Goal: Task Accomplishment & Management: Use online tool/utility

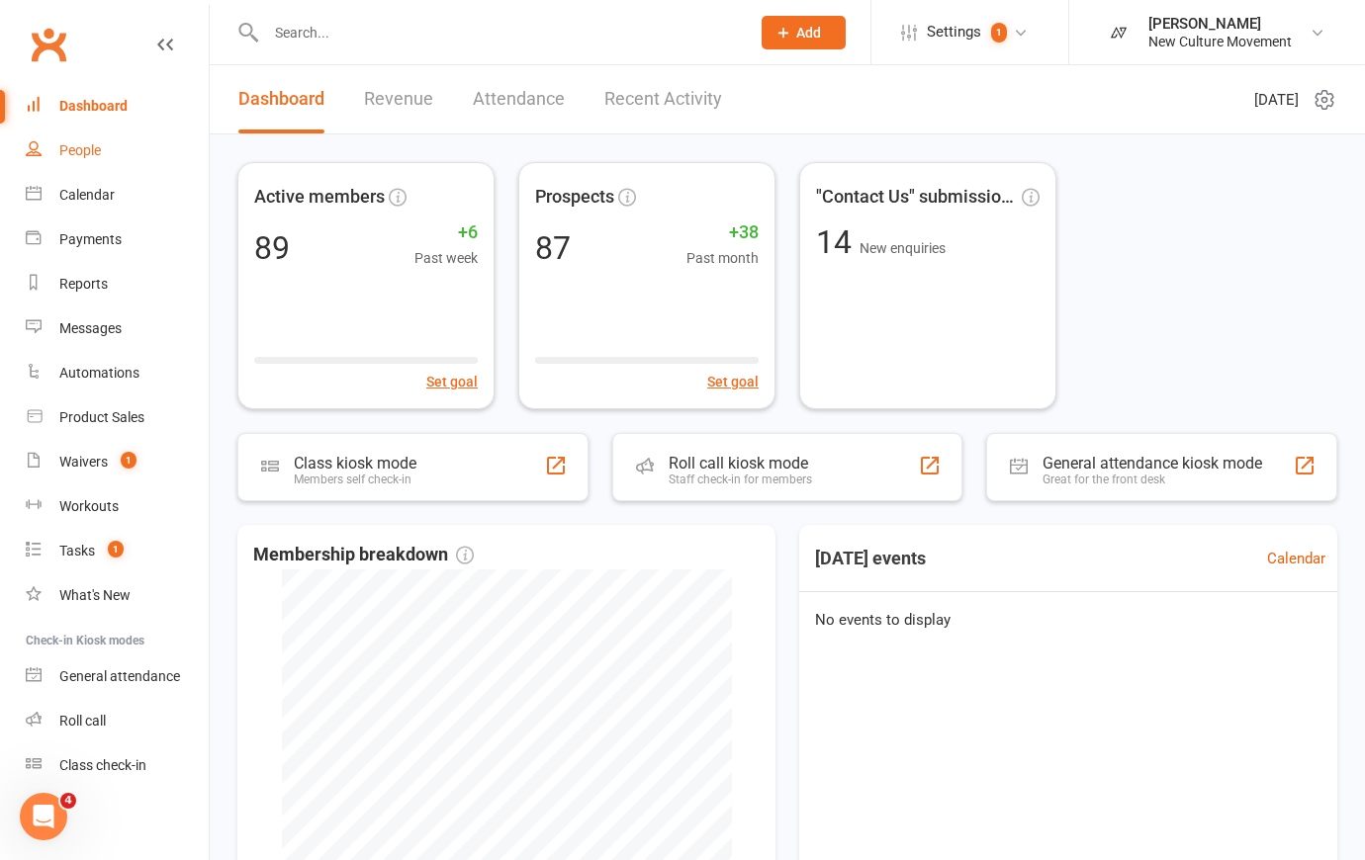
click at [71, 148] on div "People" at bounding box center [80, 150] width 42 height 16
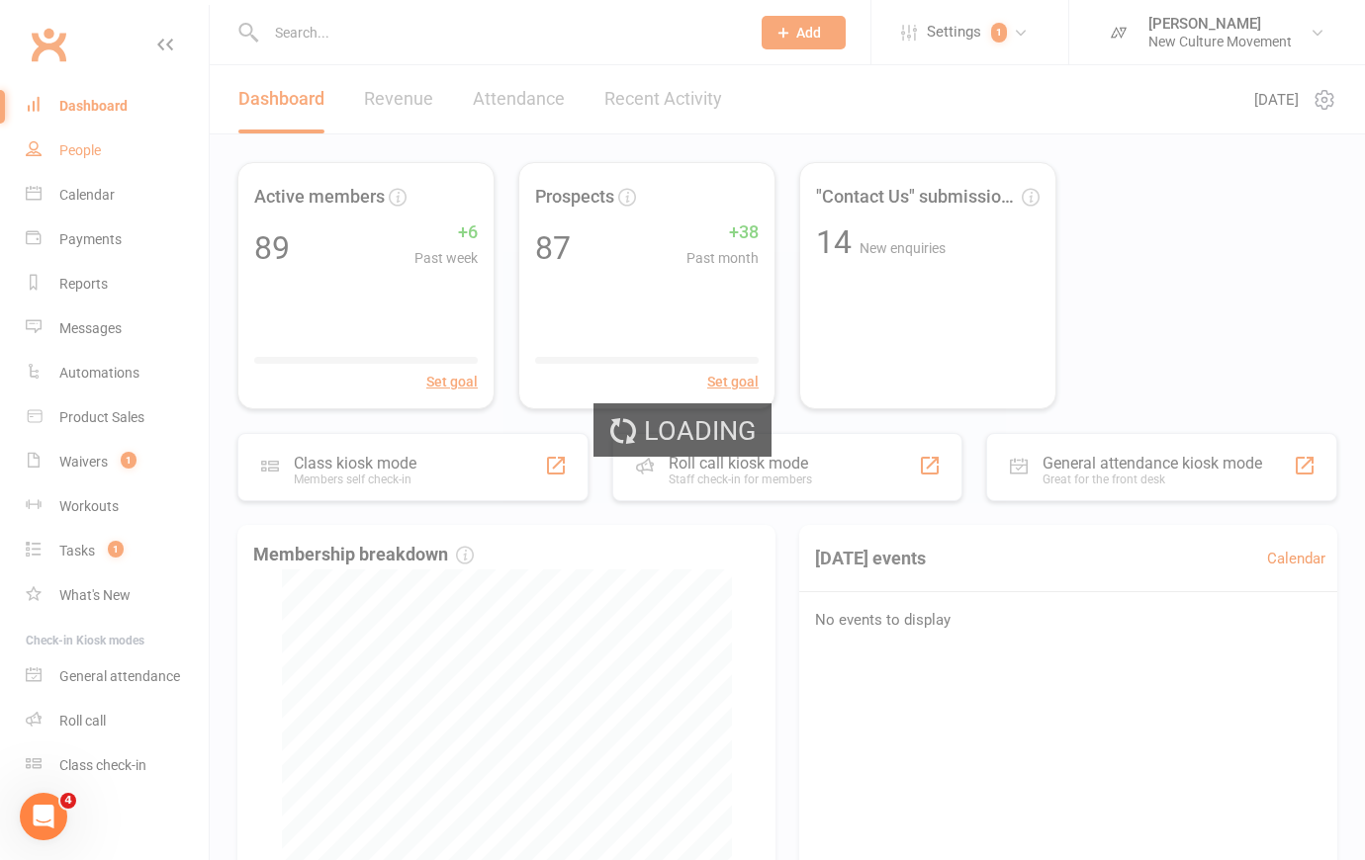
select select "100"
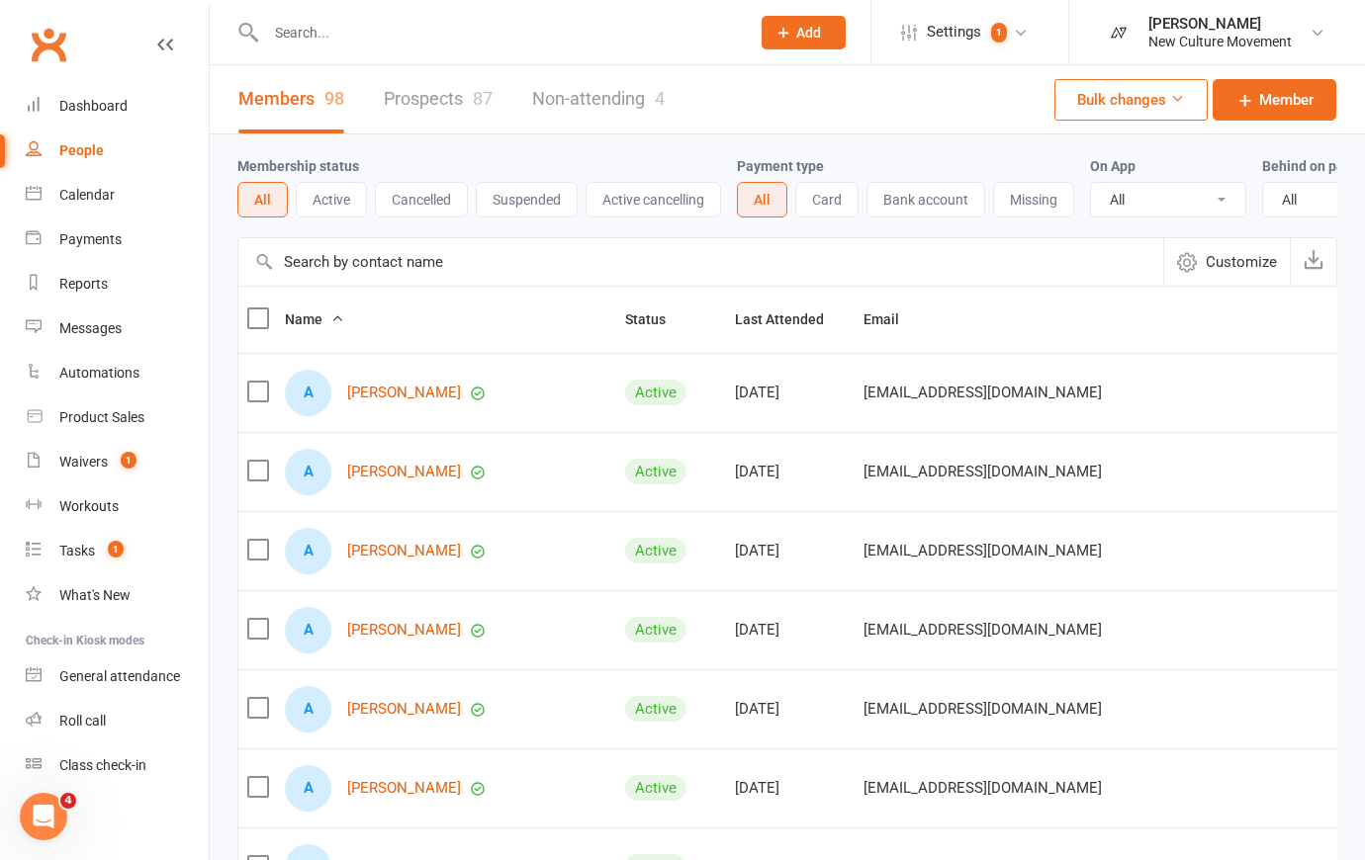
click at [486, 279] on input "text" at bounding box center [700, 261] width 925 height 47
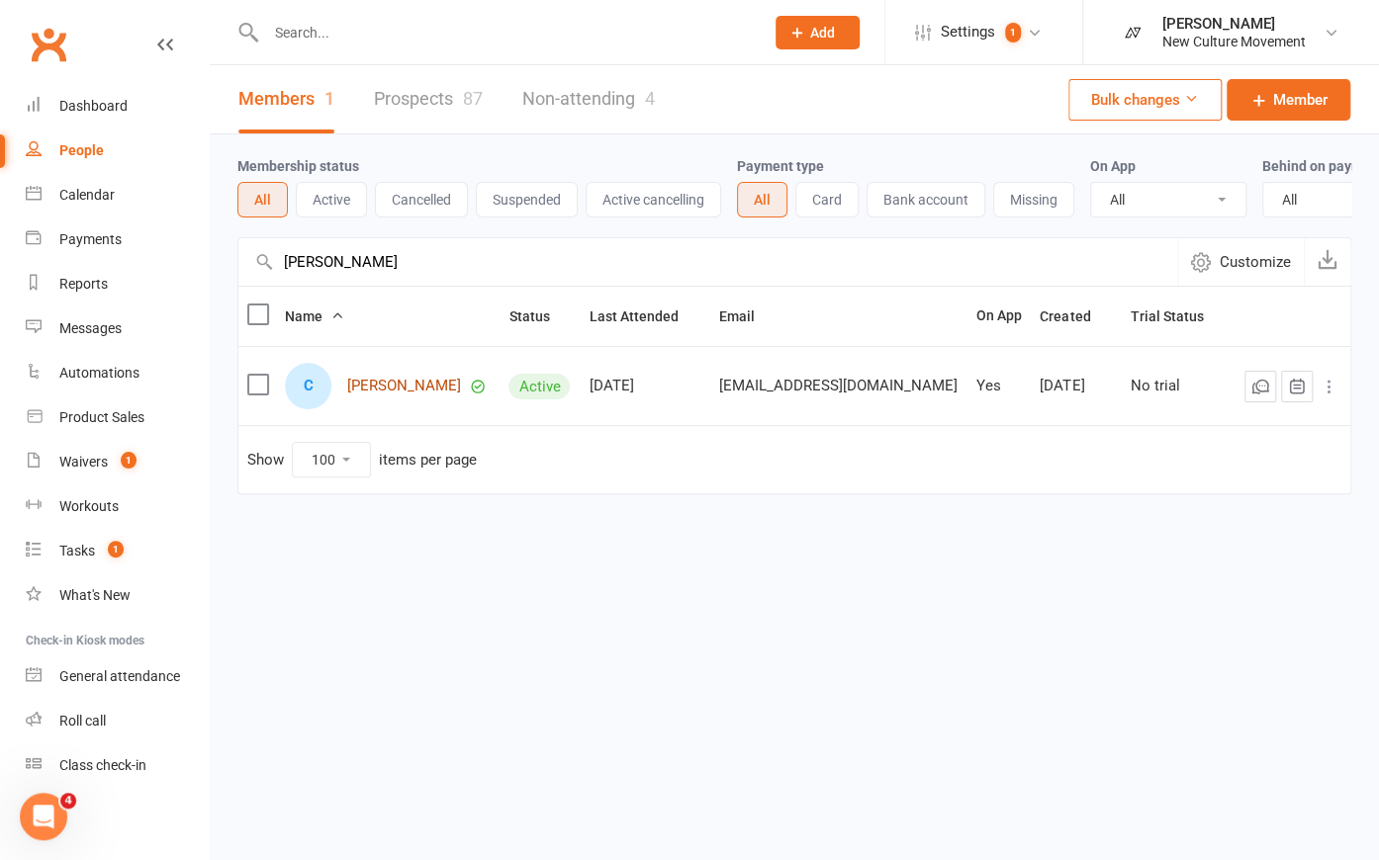
type input "chris"
click at [431, 391] on link "Chris Rayner" at bounding box center [404, 386] width 114 height 17
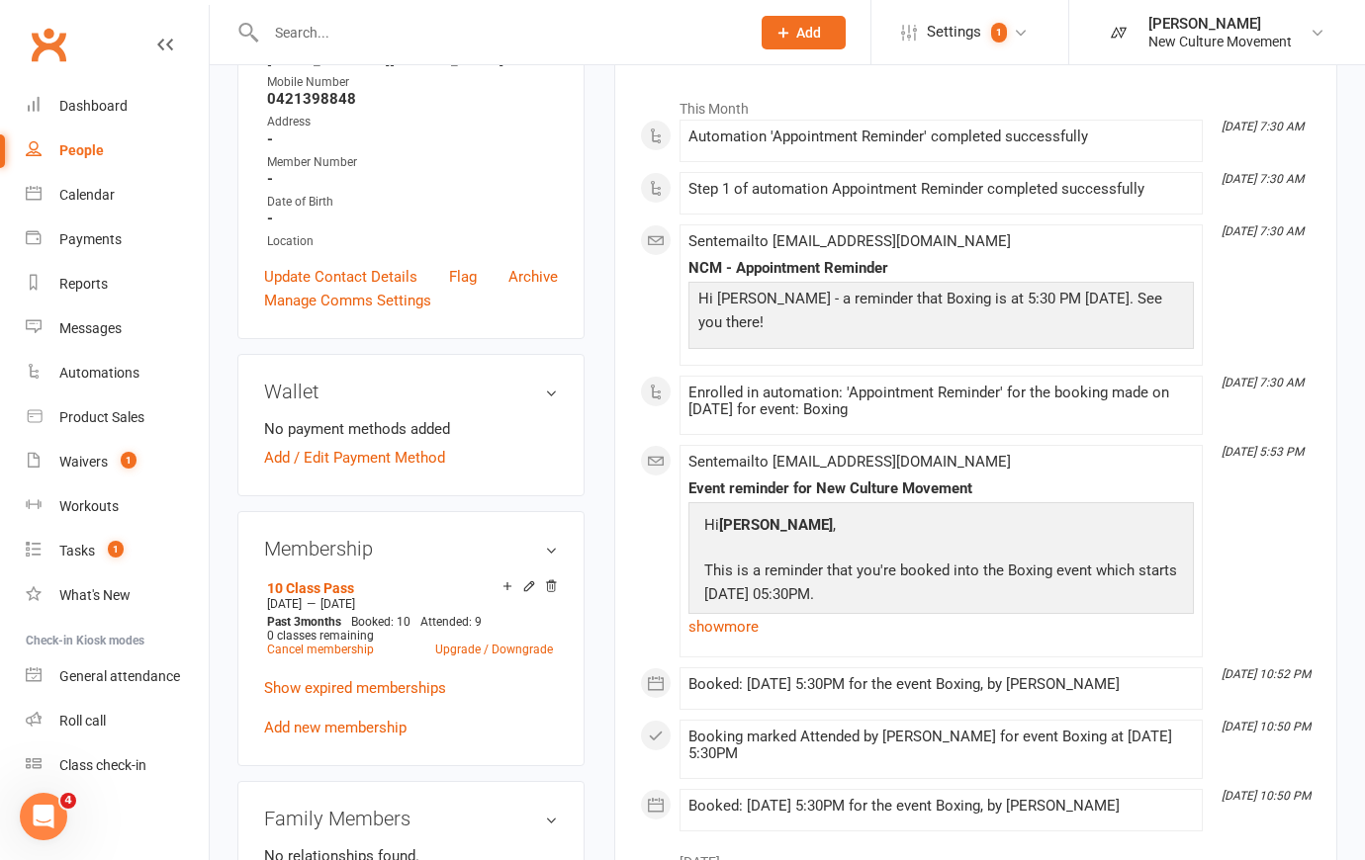
scroll to position [359, 0]
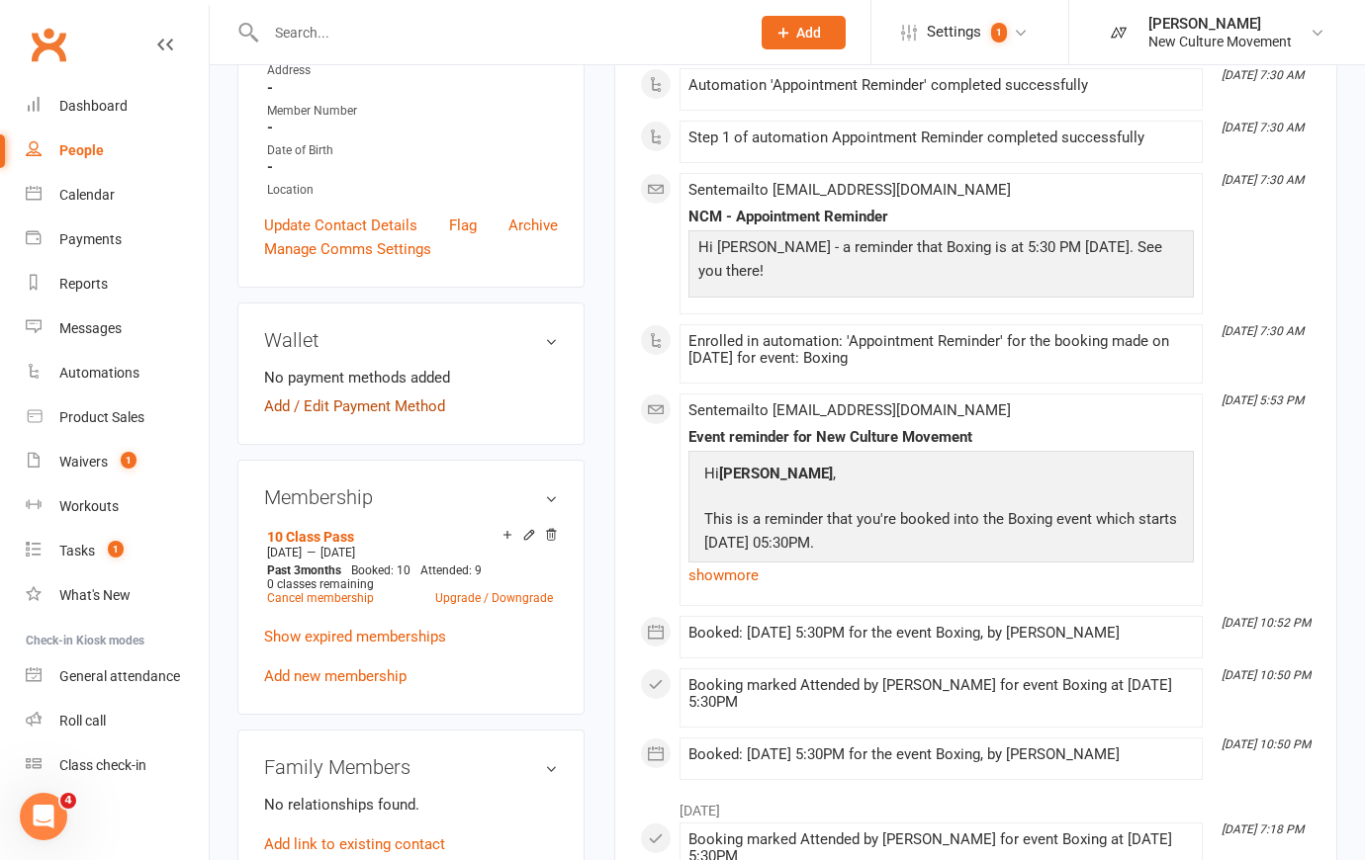
click at [275, 404] on link "Add / Edit Payment Method" at bounding box center [354, 407] width 181 height 24
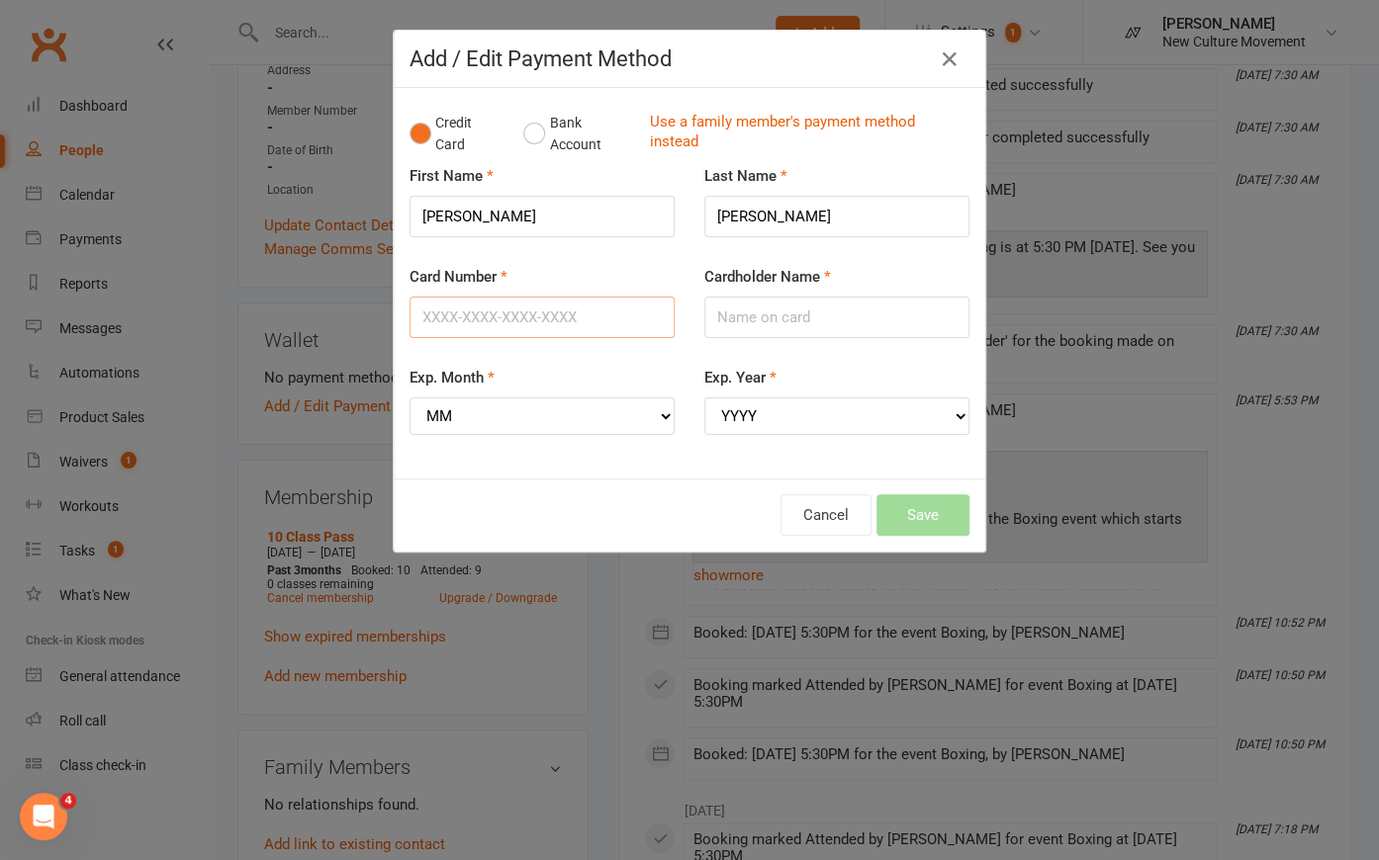
click at [526, 322] on input "Card Number" at bounding box center [541, 318] width 265 height 42
drag, startPoint x: 446, startPoint y: 312, endPoint x: 532, endPoint y: 312, distance: 86.0
click at [532, 312] on input "5163103013988401" at bounding box center [541, 318] width 265 height 42
type input "5163103013988401"
click at [630, 256] on div "First Name Chris" at bounding box center [542, 214] width 295 height 101
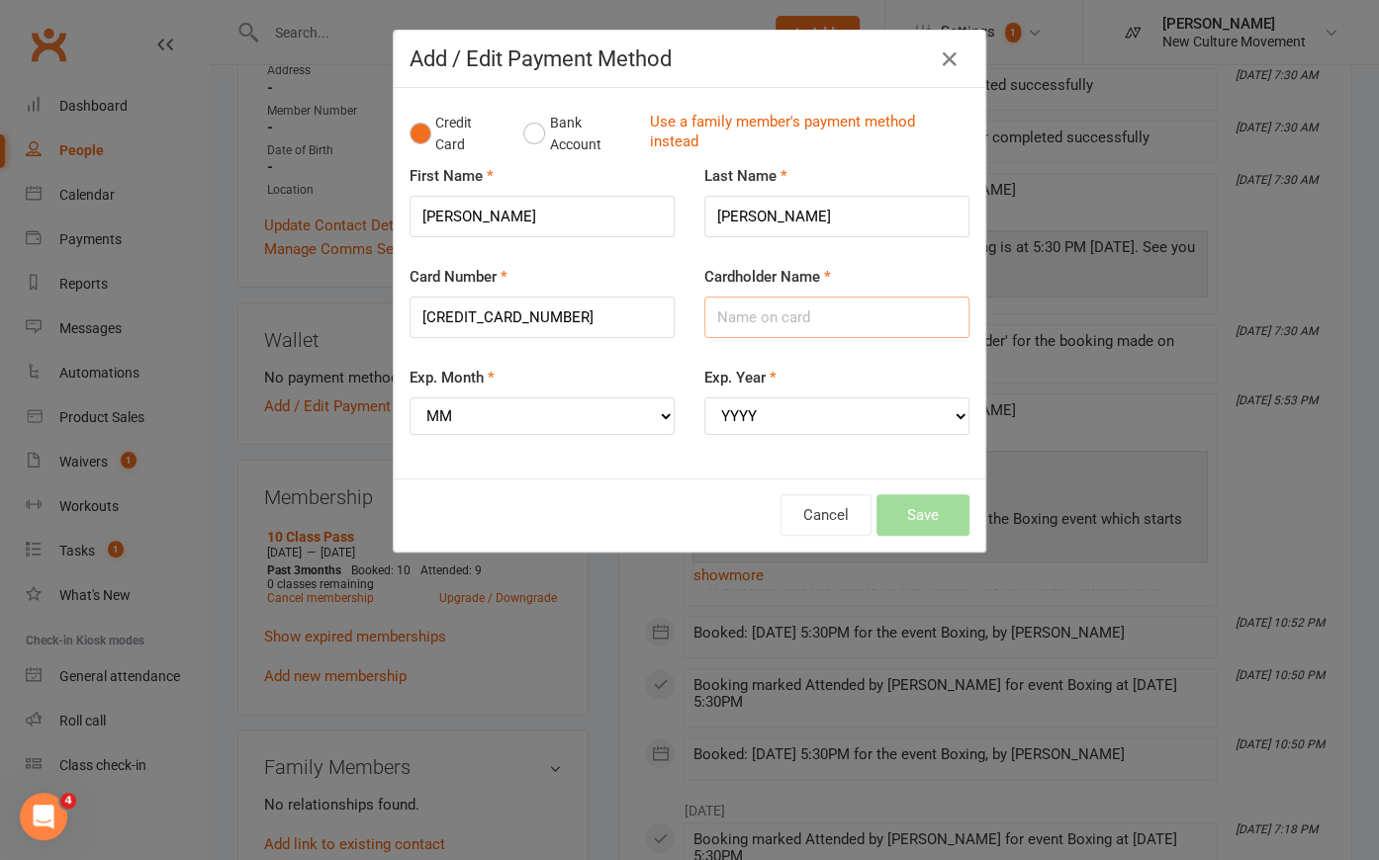
click at [790, 321] on input "Cardholder Name" at bounding box center [836, 318] width 265 height 42
type input "Chris Raynor"
click at [562, 413] on select "MM 01 02 03 04 05 06 07 08 09 10 11 12" at bounding box center [541, 417] width 265 height 38
select select "06"
click at [409, 398] on select "MM 01 02 03 04 05 06 07 08 09 10 11 12" at bounding box center [541, 417] width 265 height 38
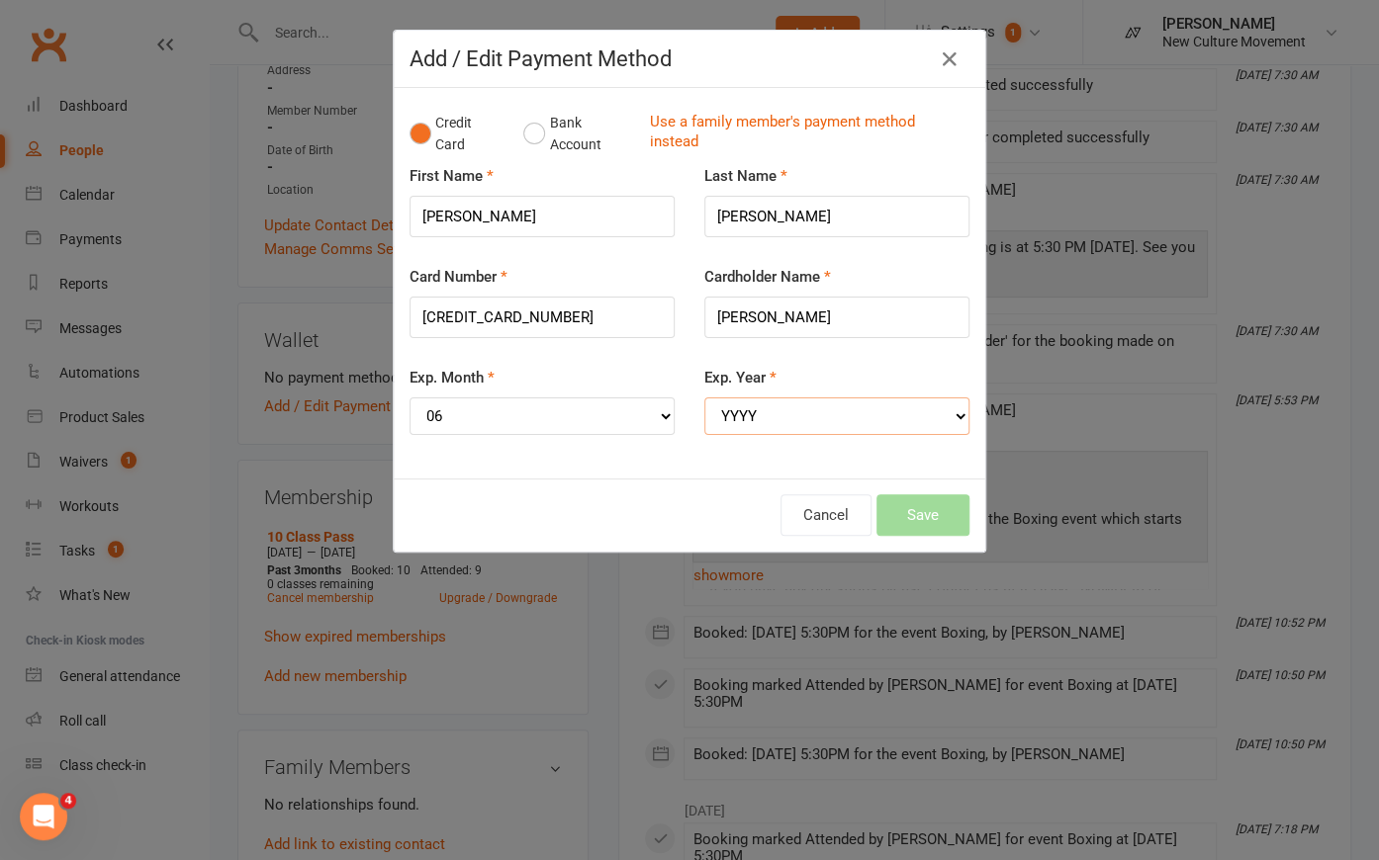
click at [781, 411] on select "YYYY 2025 2026 2027 2028 2029 2030 2031 2032 2033 2034" at bounding box center [836, 417] width 265 height 38
select select "2029"
click at [704, 398] on select "YYYY 2025 2026 2027 2028 2029 2030 2031 2032 2033 2034" at bounding box center [836, 417] width 265 height 38
click at [939, 518] on button "Save" at bounding box center [922, 515] width 93 height 42
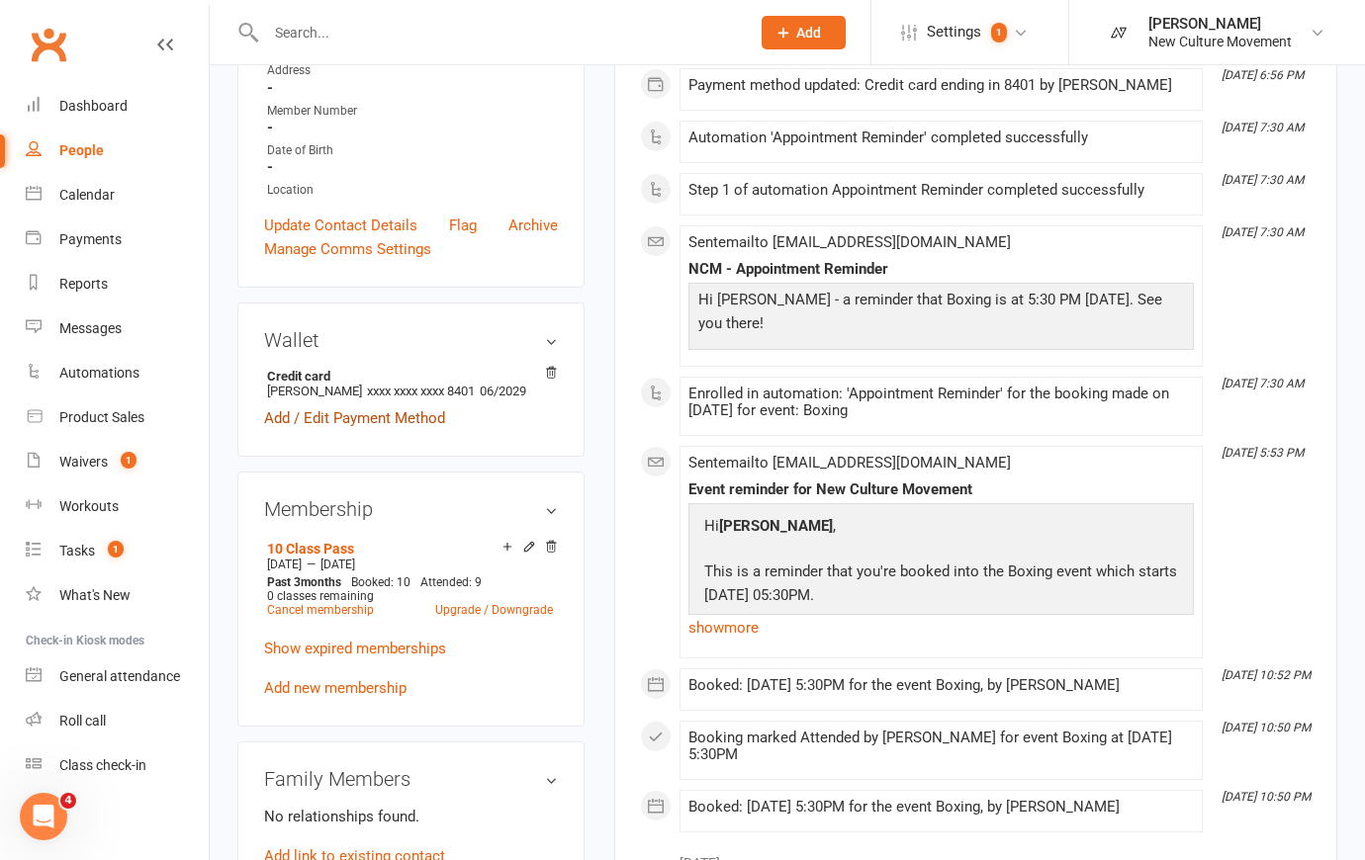
click at [350, 426] on link "Add / Edit Payment Method" at bounding box center [354, 418] width 181 height 24
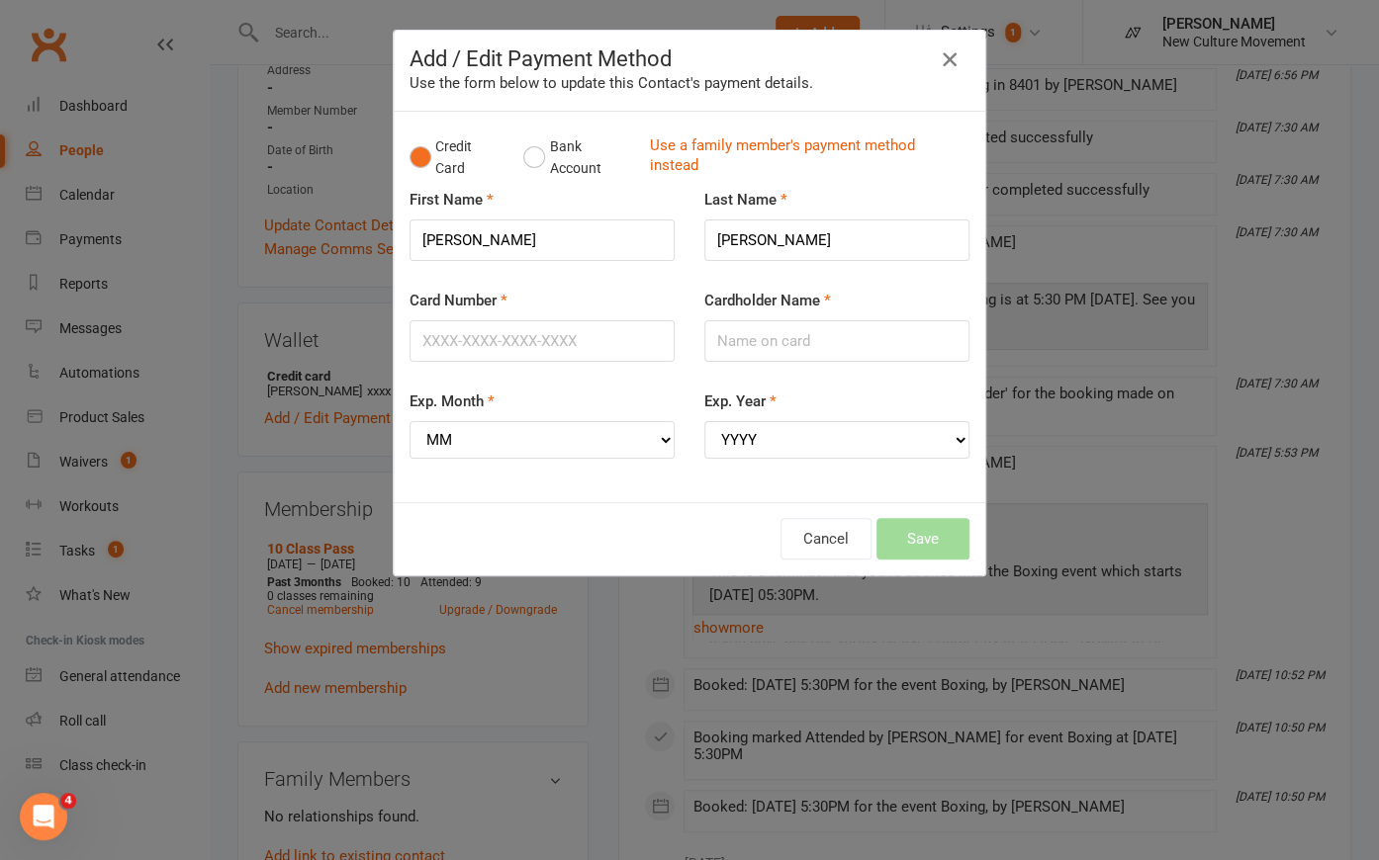
click at [939, 58] on icon "button" at bounding box center [950, 59] width 24 height 24
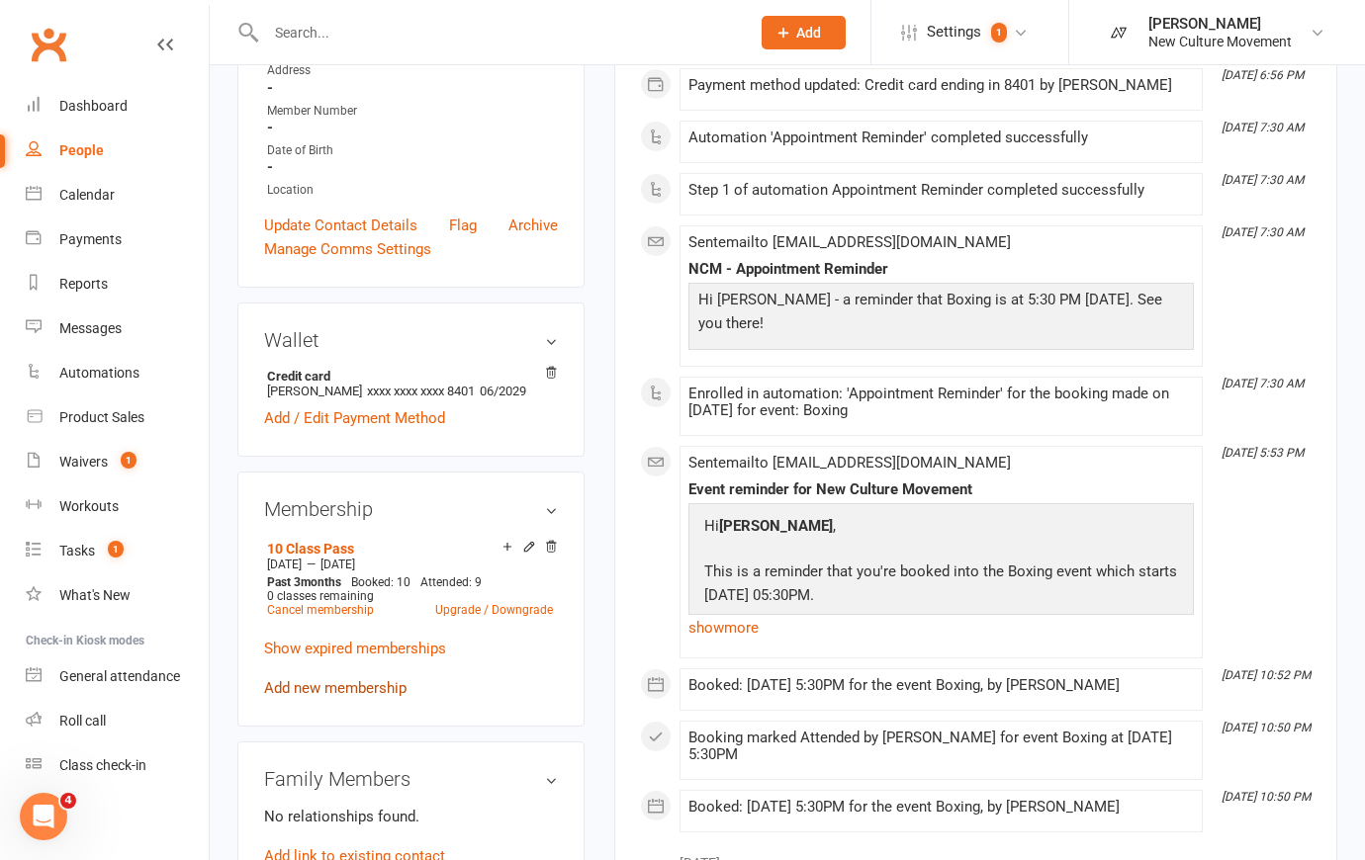
click at [348, 608] on link "Add new membership" at bounding box center [335, 688] width 142 height 18
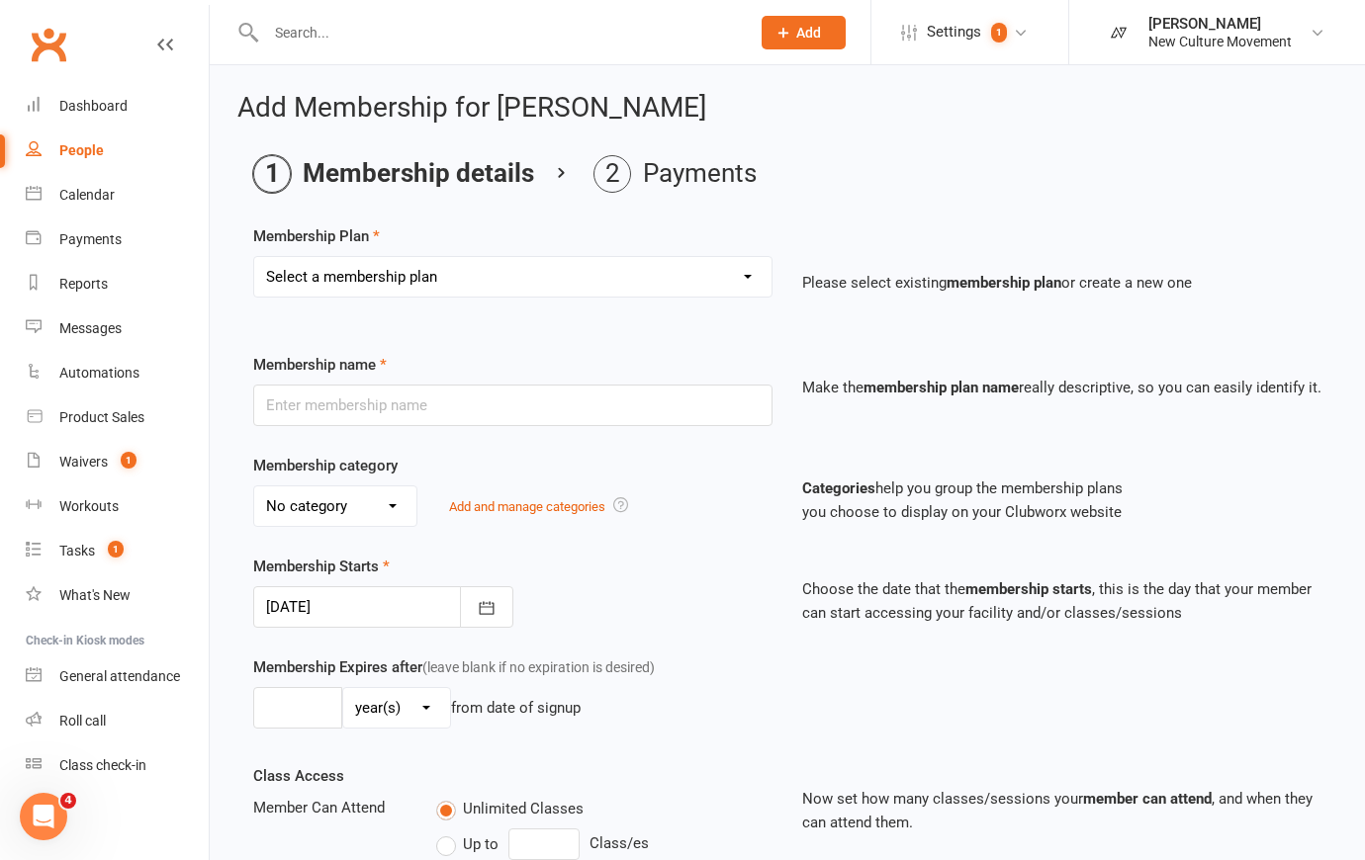
click at [508, 271] on select "Select a membership plan Create new Membership Plan Unlimited Access Core Membe…" at bounding box center [512, 277] width 517 height 40
select select "3"
click at [254, 257] on select "Select a membership plan Create new Membership Plan Unlimited Access Core Membe…" at bounding box center [512, 277] width 517 height 40
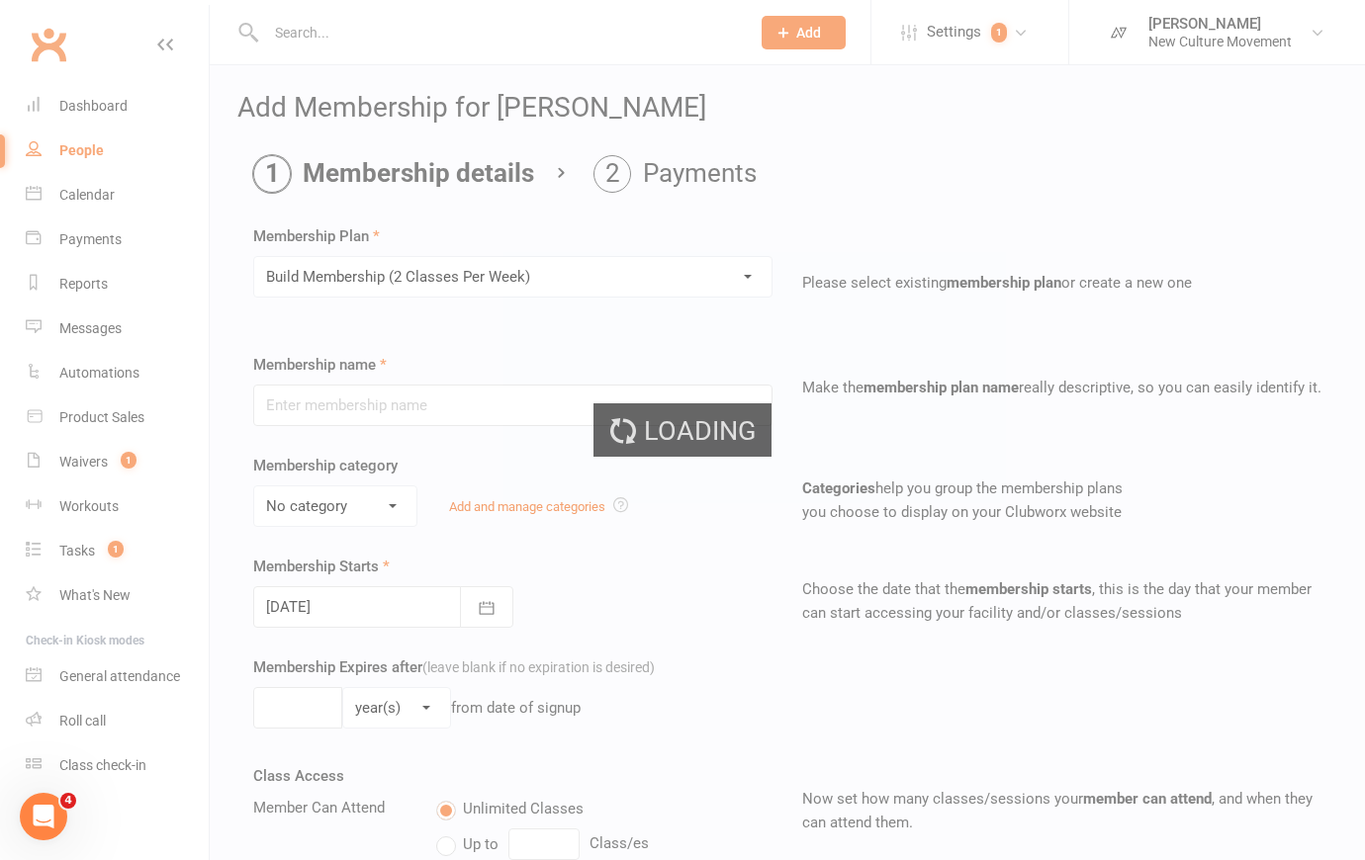
type input "Build Membership (2 Classes Per Week)"
select select "2"
type input "0"
type input "2"
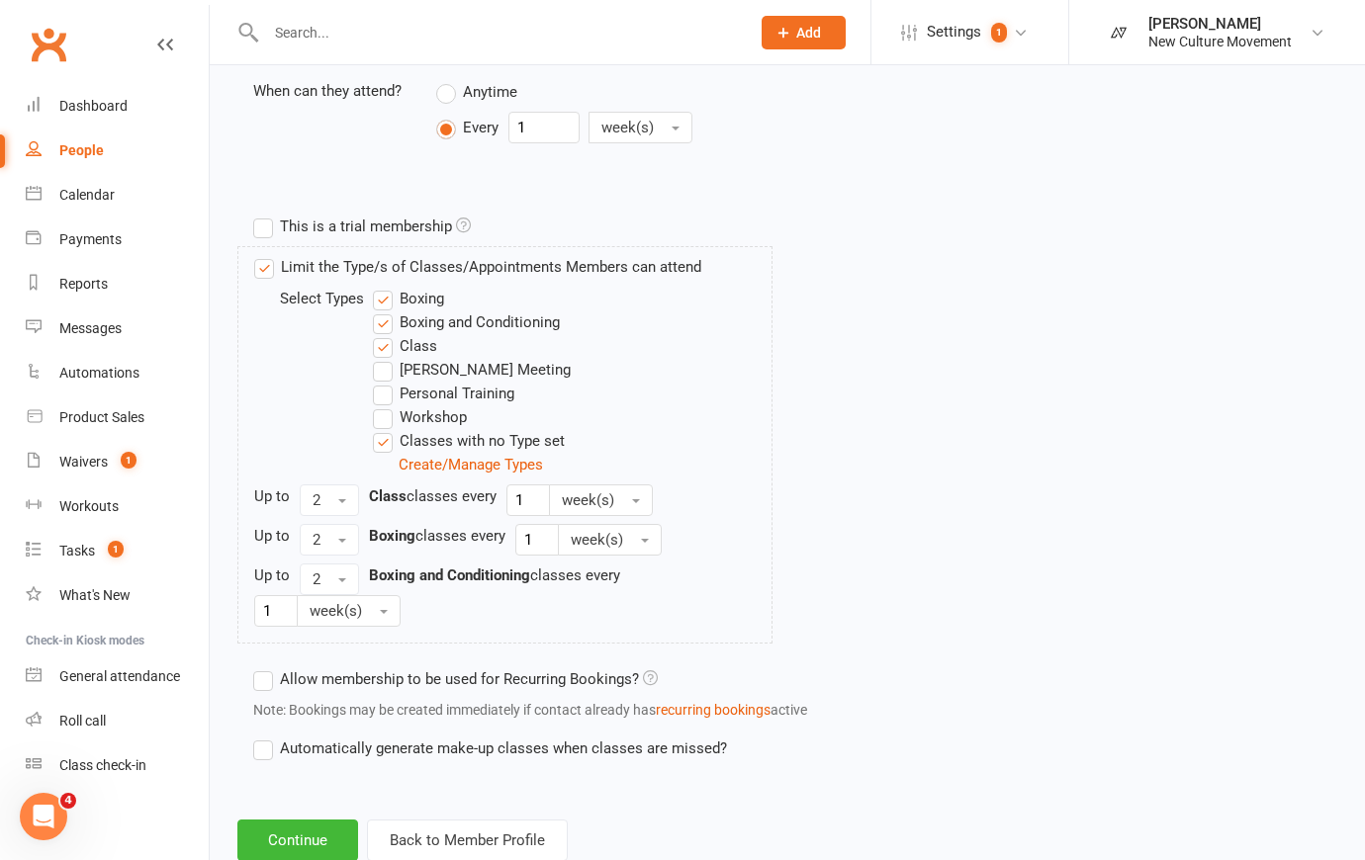
scroll to position [872, 0]
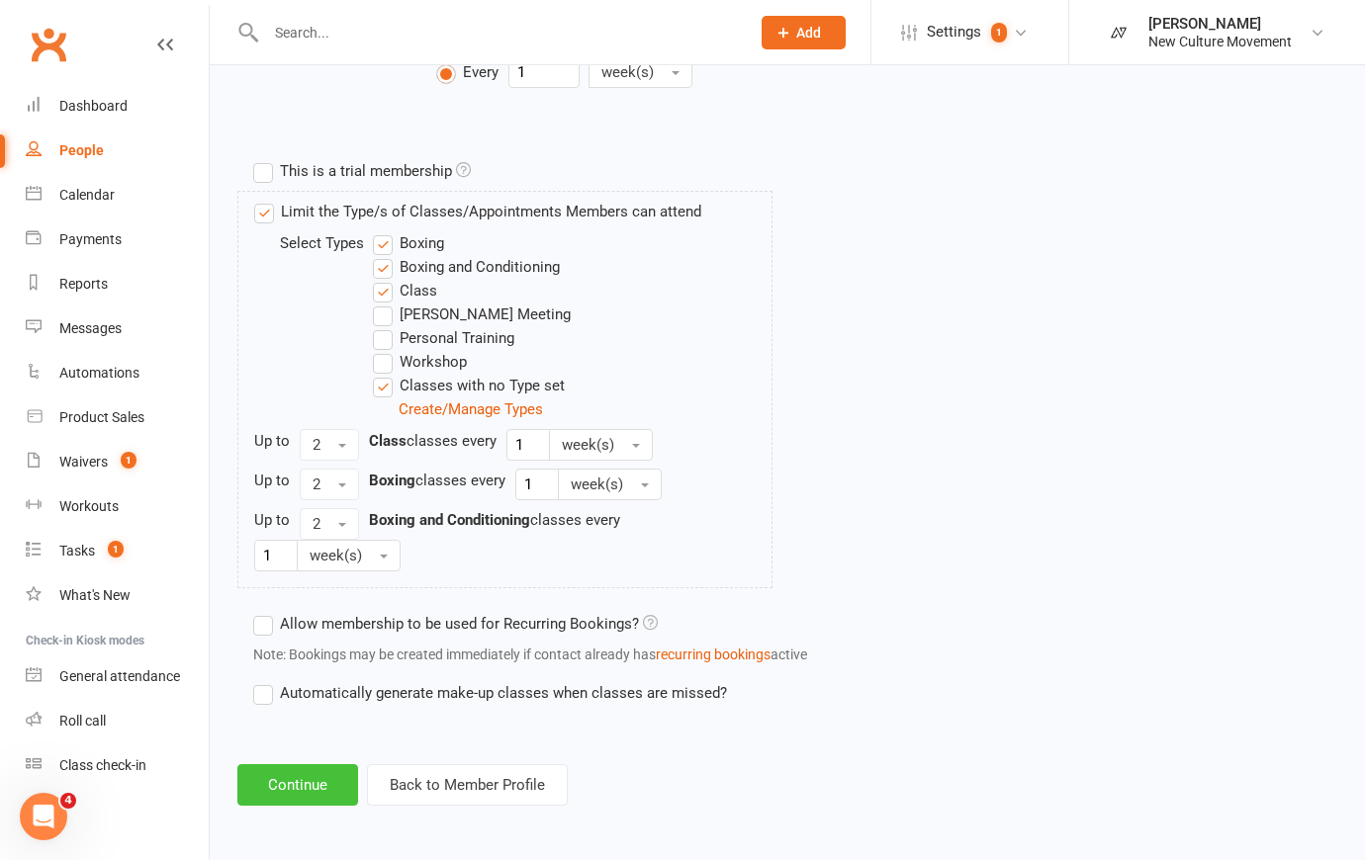
click at [311, 608] on button "Continue" at bounding box center [297, 785] width 121 height 42
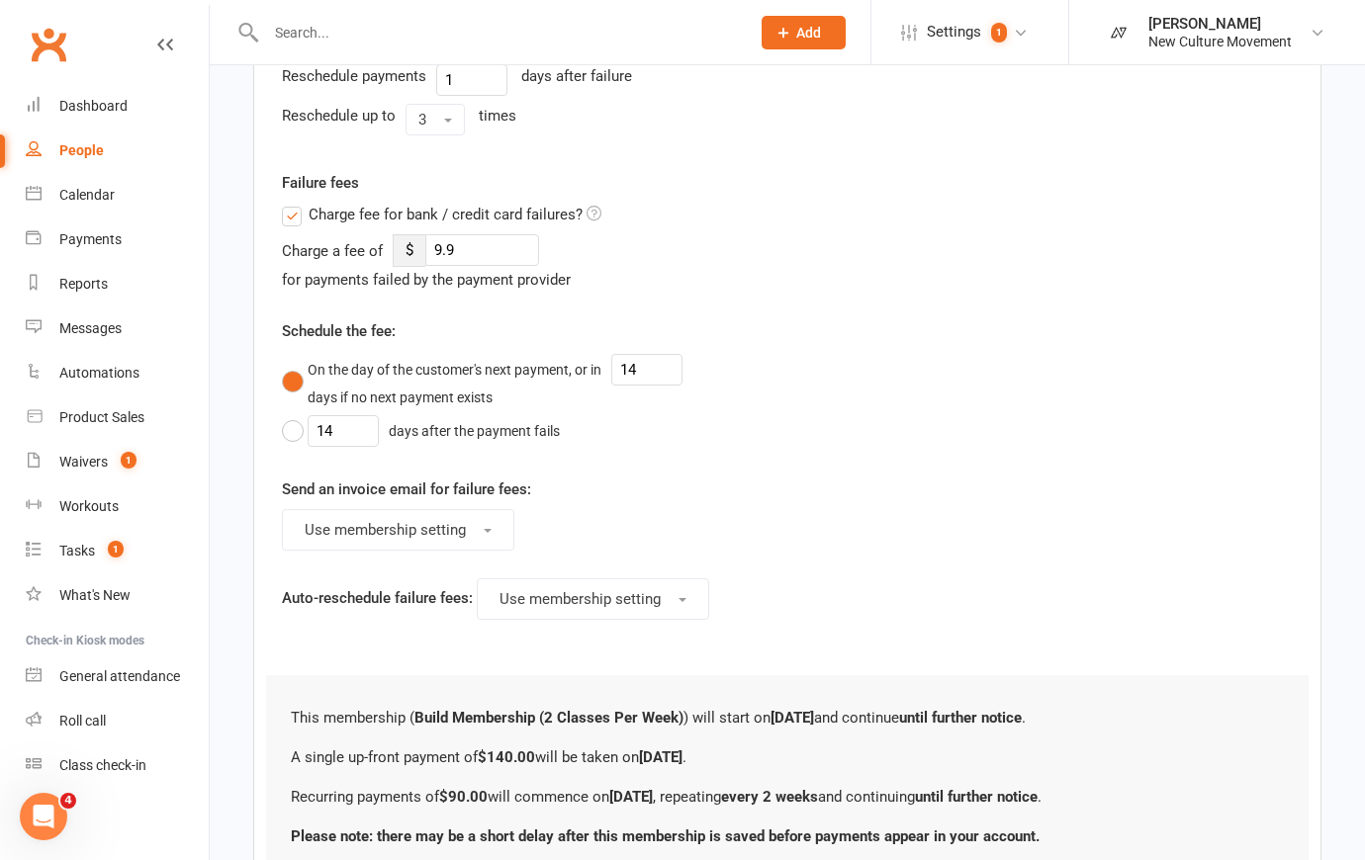
scroll to position [0, 0]
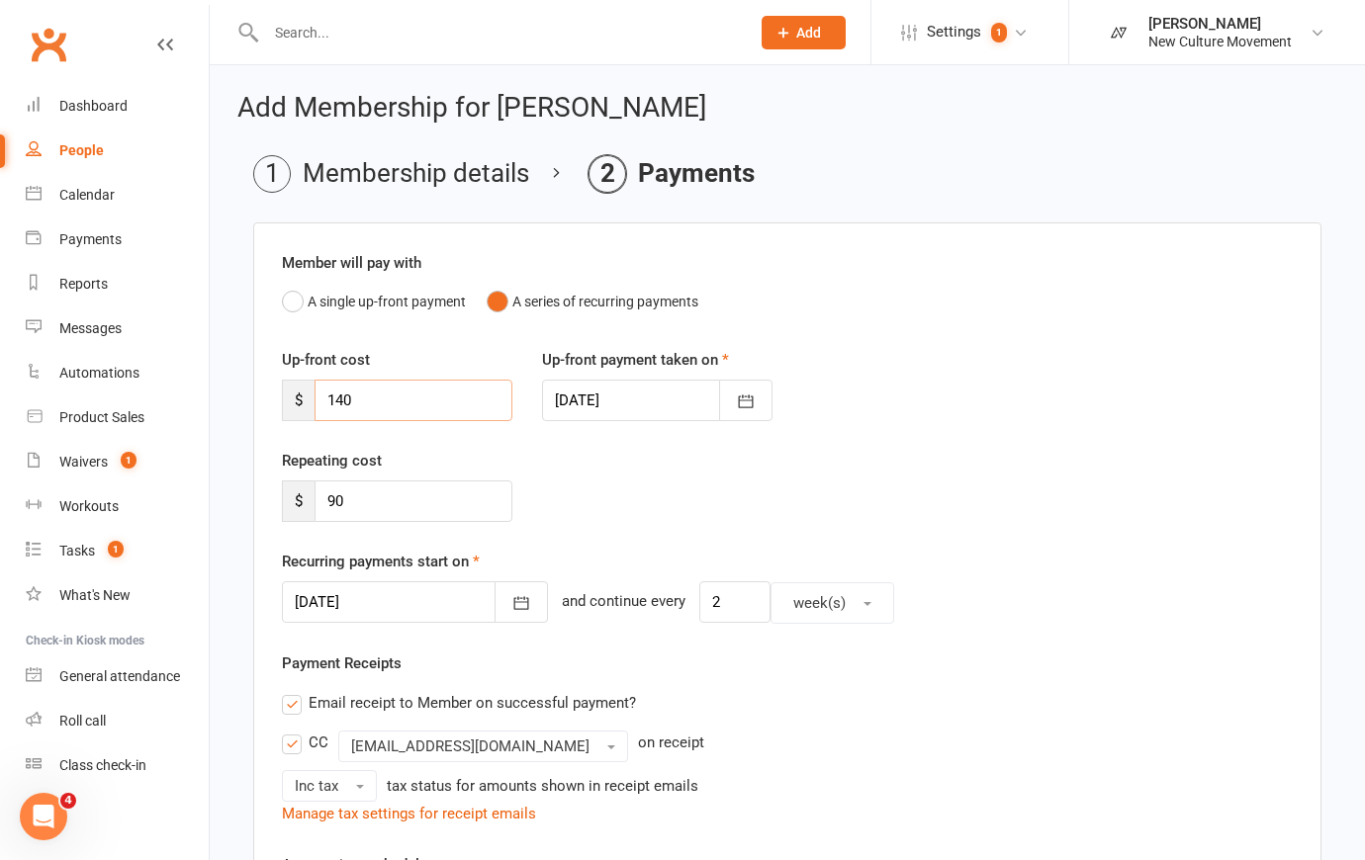
drag, startPoint x: 376, startPoint y: 400, endPoint x: 328, endPoint y: 408, distance: 48.3
click at [328, 408] on input "140" at bounding box center [413, 401] width 198 height 42
type input "90"
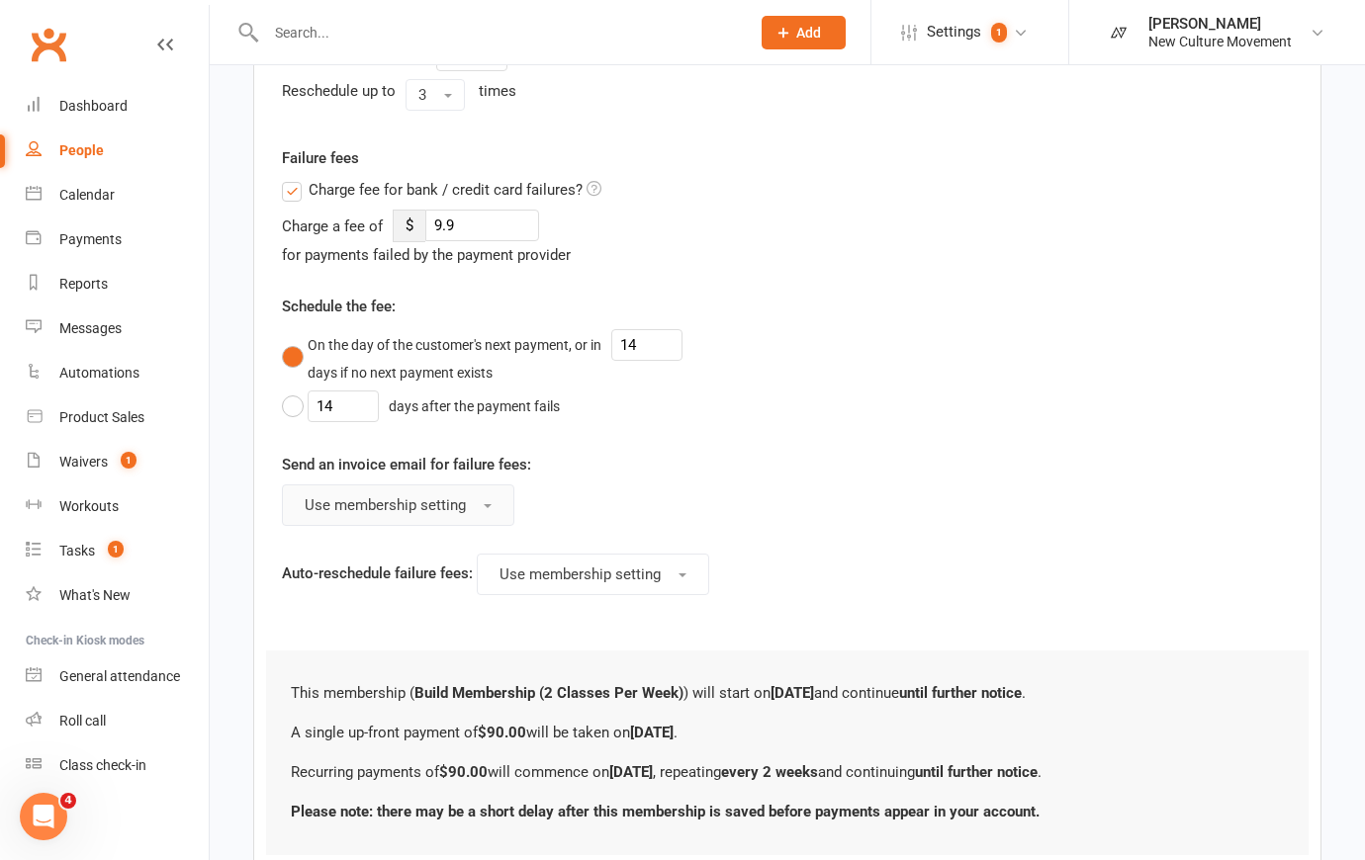
scroll to position [1035, 0]
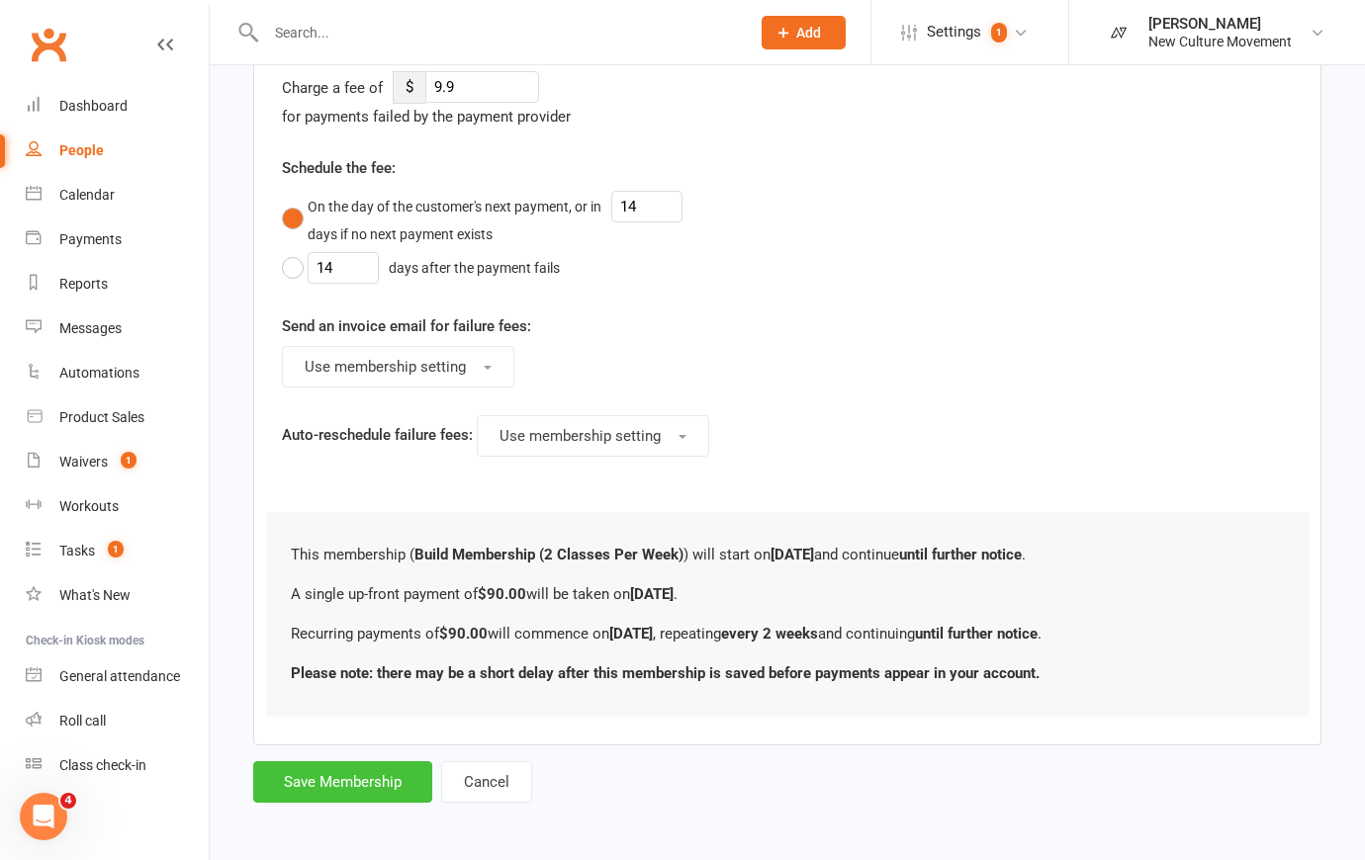
click at [385, 608] on button "Save Membership" at bounding box center [342, 783] width 179 height 42
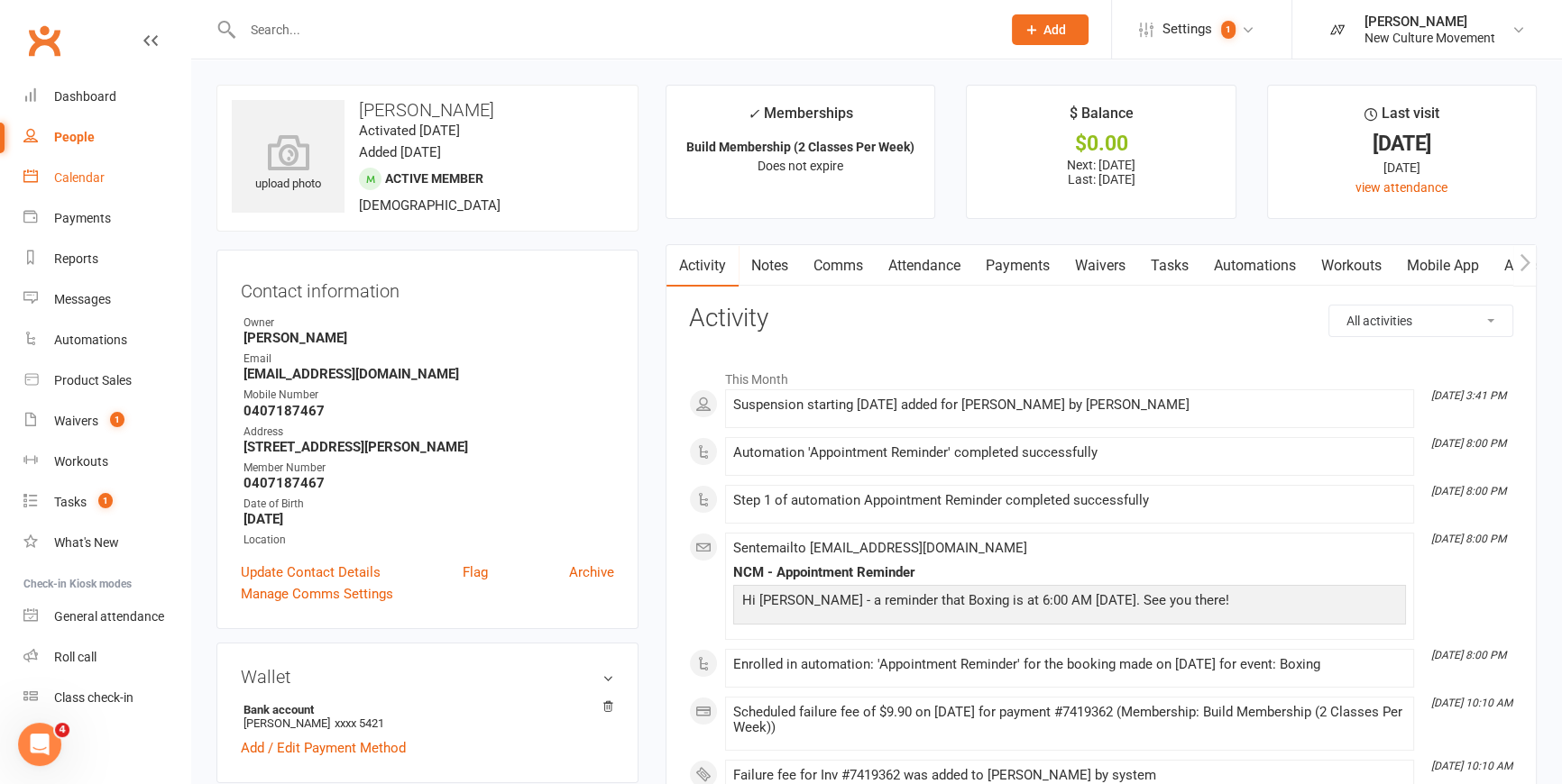
click at [88, 179] on div "Calendar" at bounding box center [78, 178] width 50 height 15
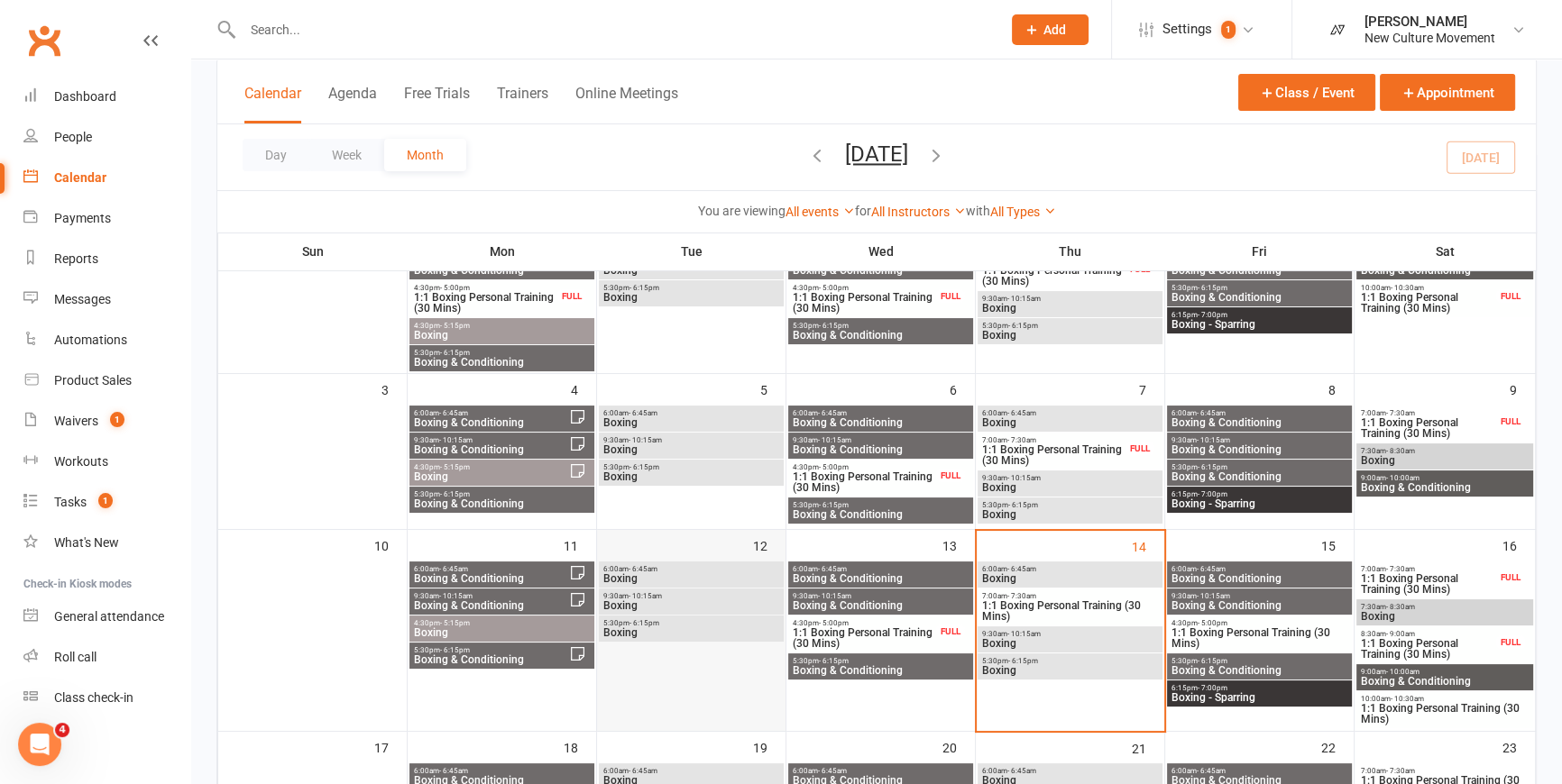
scroll to position [409, 0]
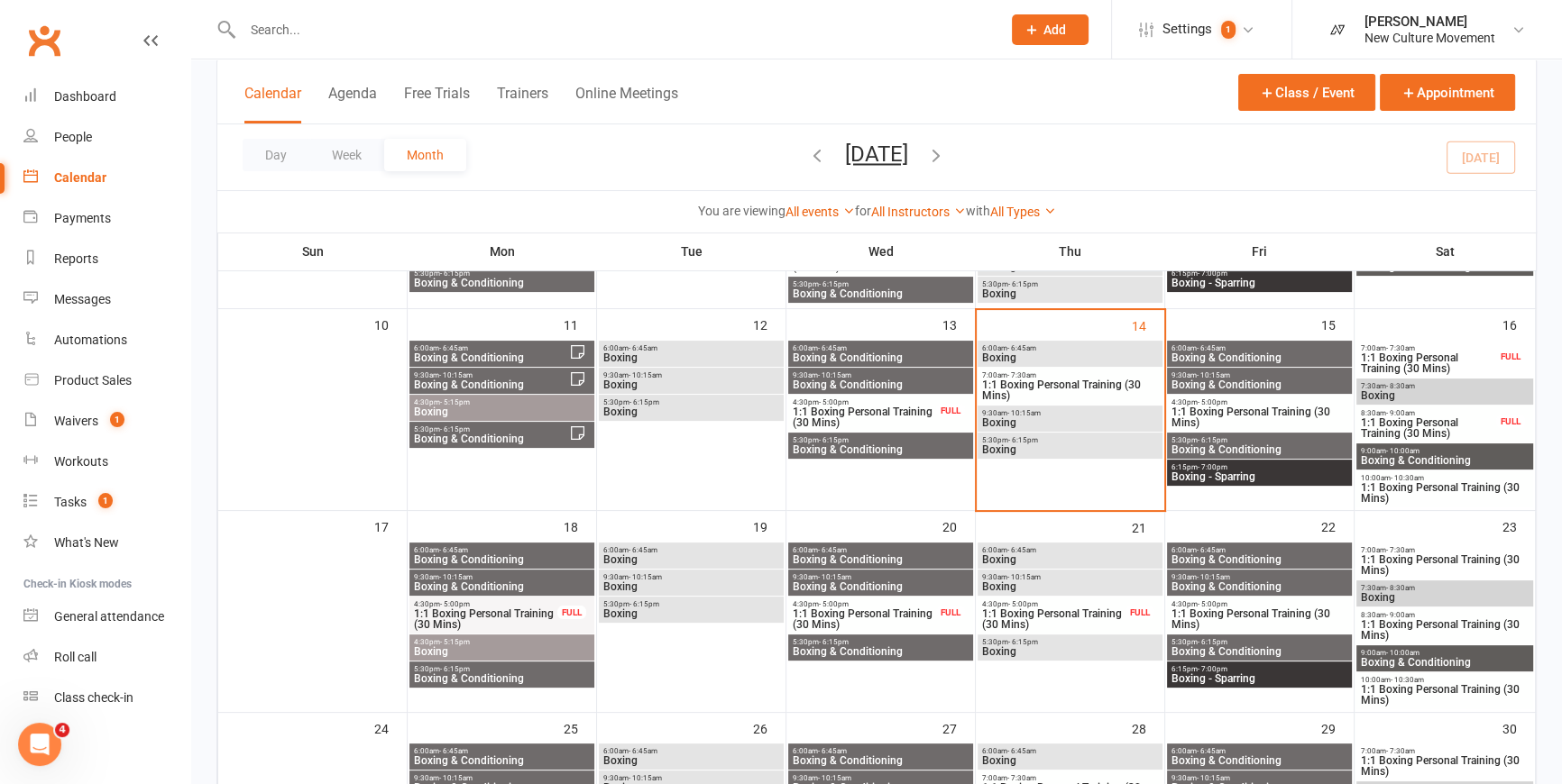
click at [1257, 347] on span "6:00am - 6:45am" at bounding box center [1259, 348] width 178 height 8
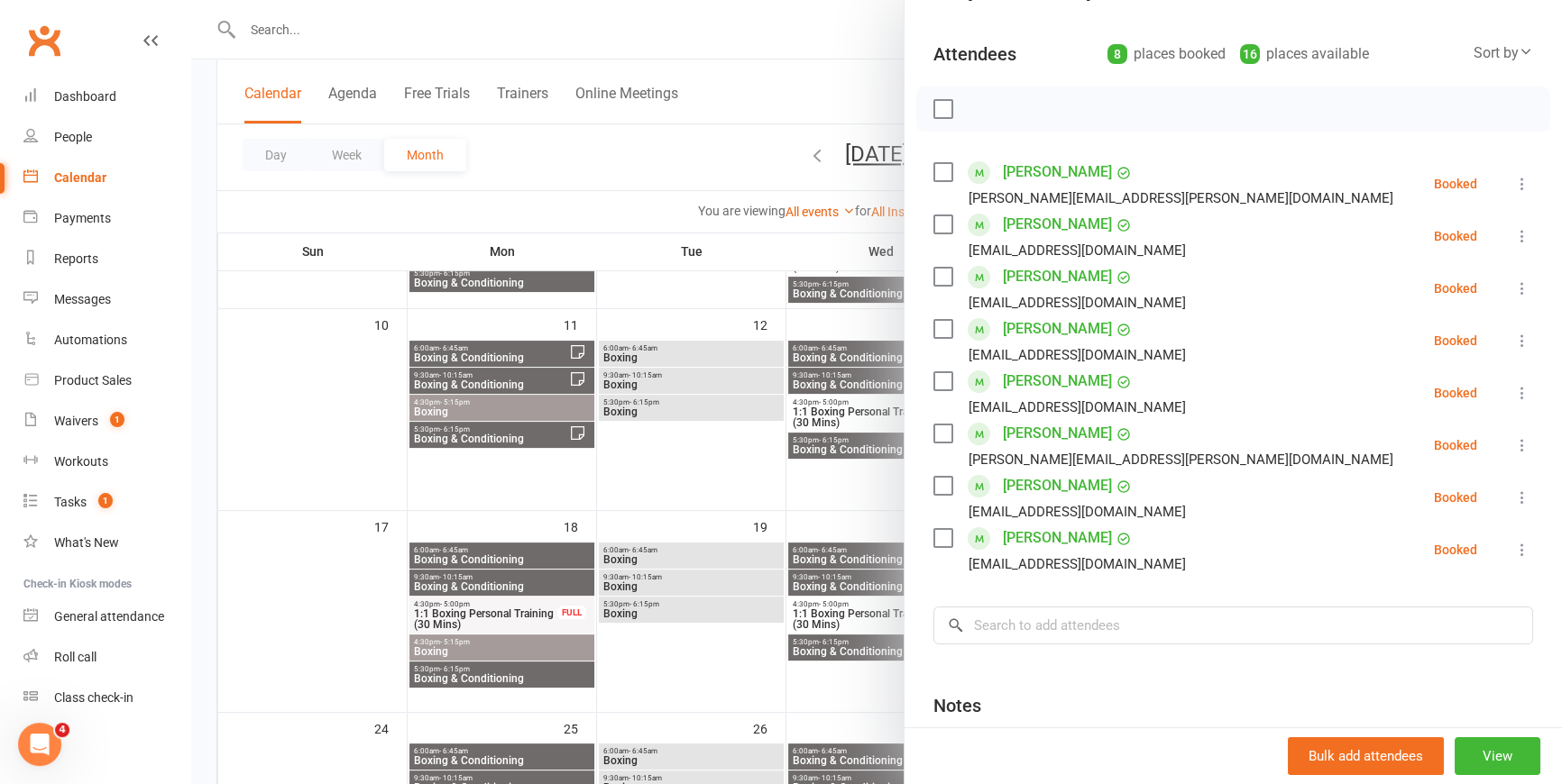
scroll to position [245, 0]
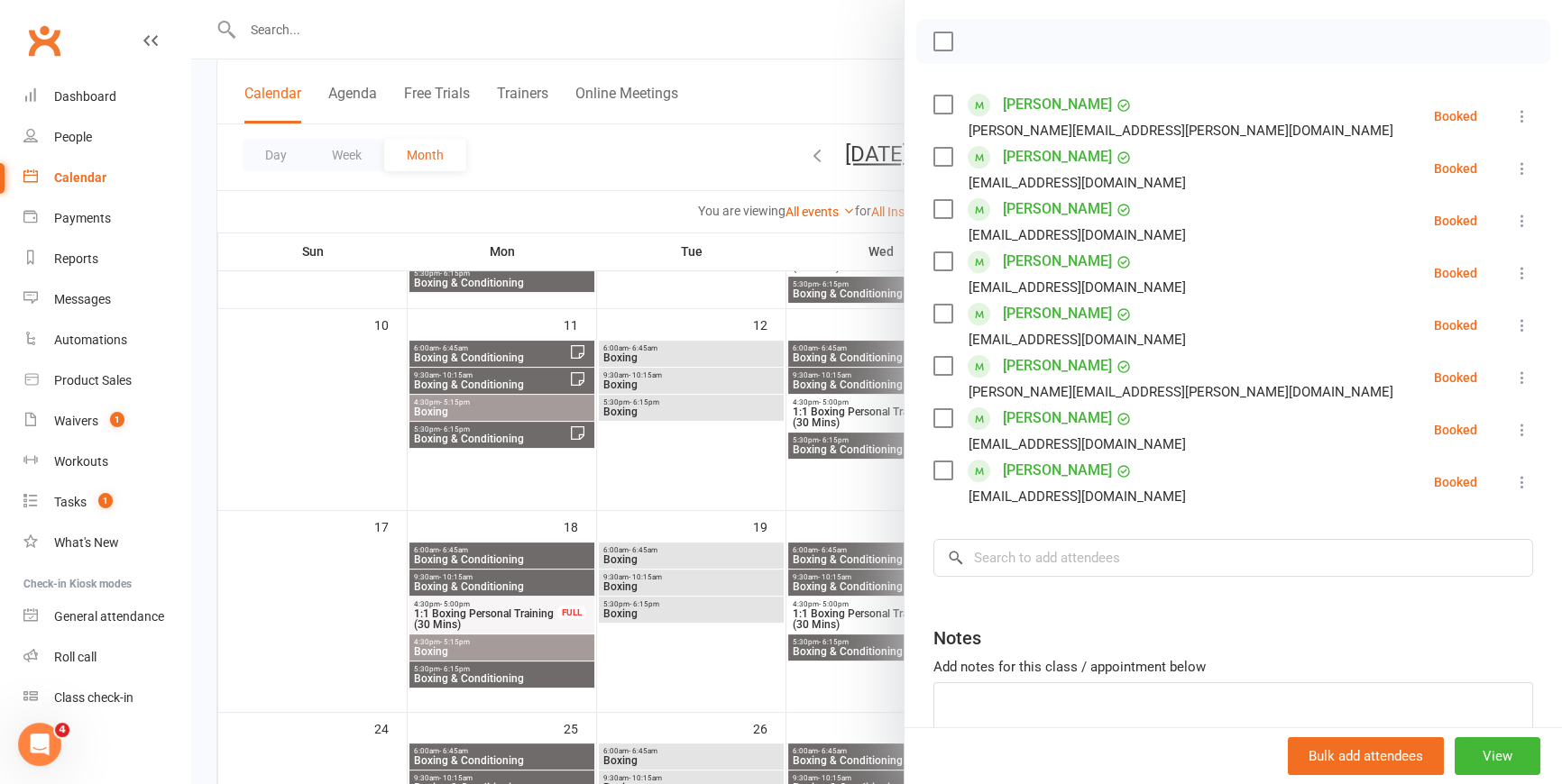
click at [862, 87] on div at bounding box center [876, 392] width 1371 height 784
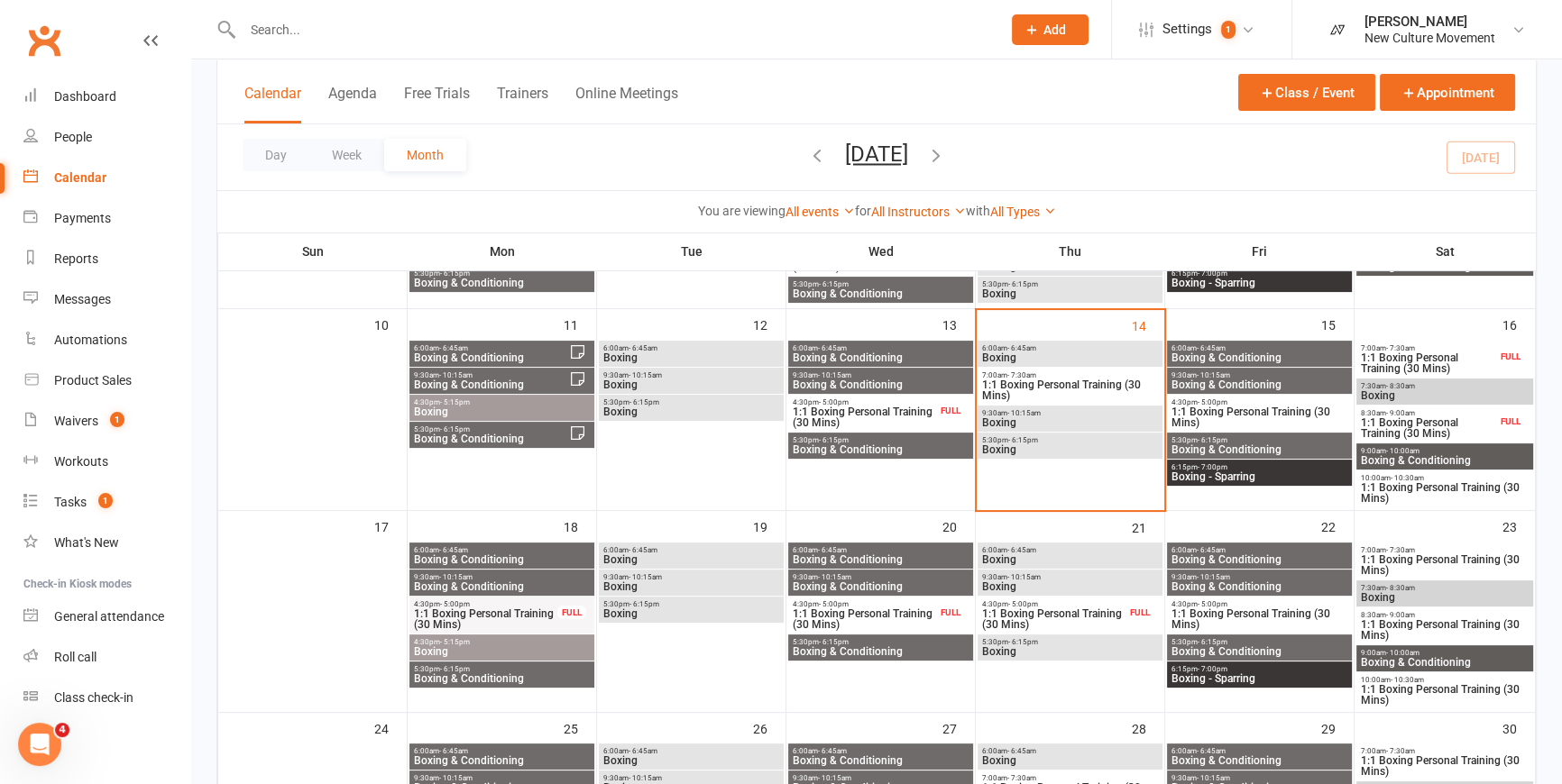
click at [1286, 380] on span "Boxing & Conditioning" at bounding box center [1259, 385] width 178 height 11
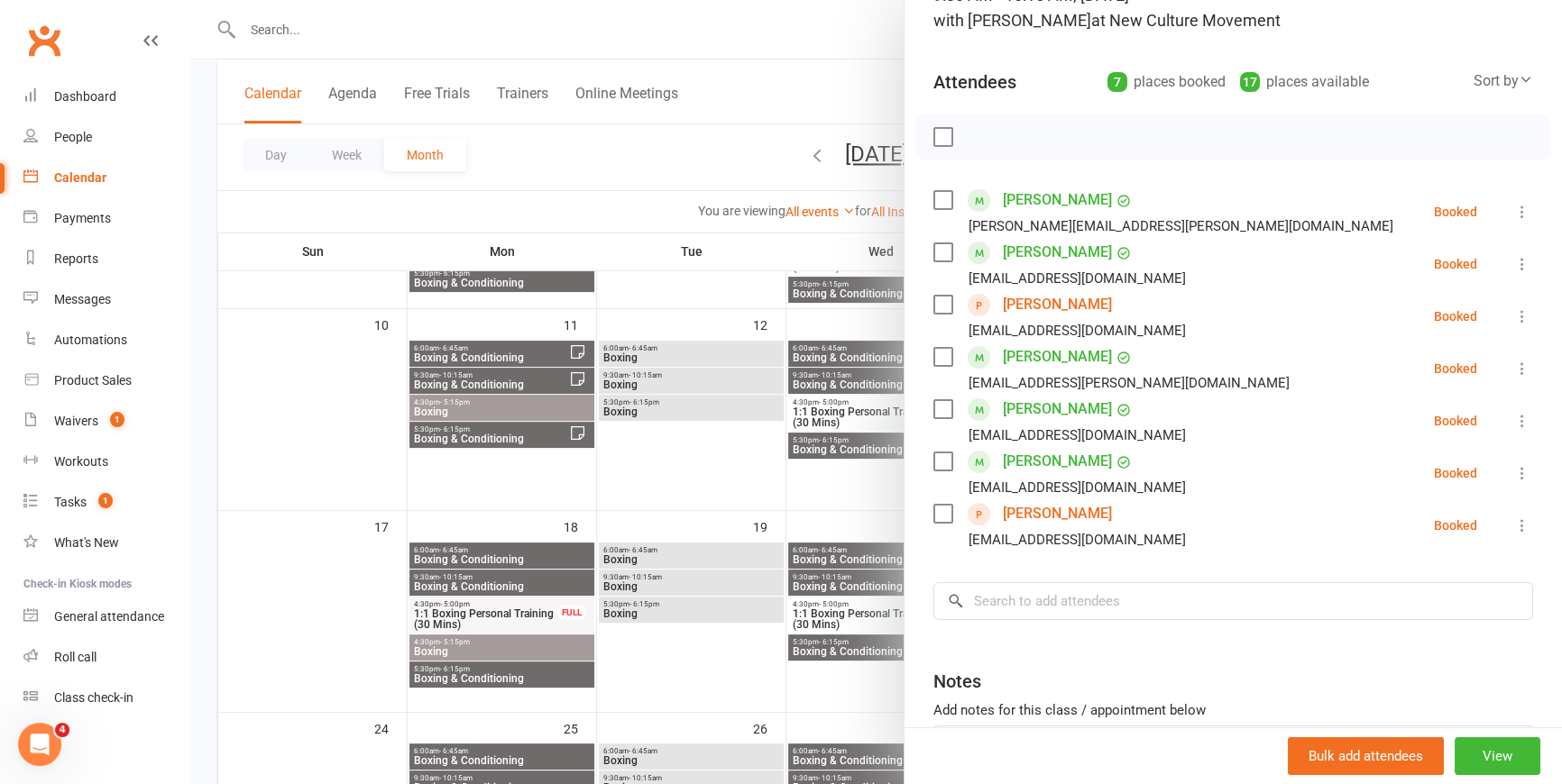
scroll to position [163, 0]
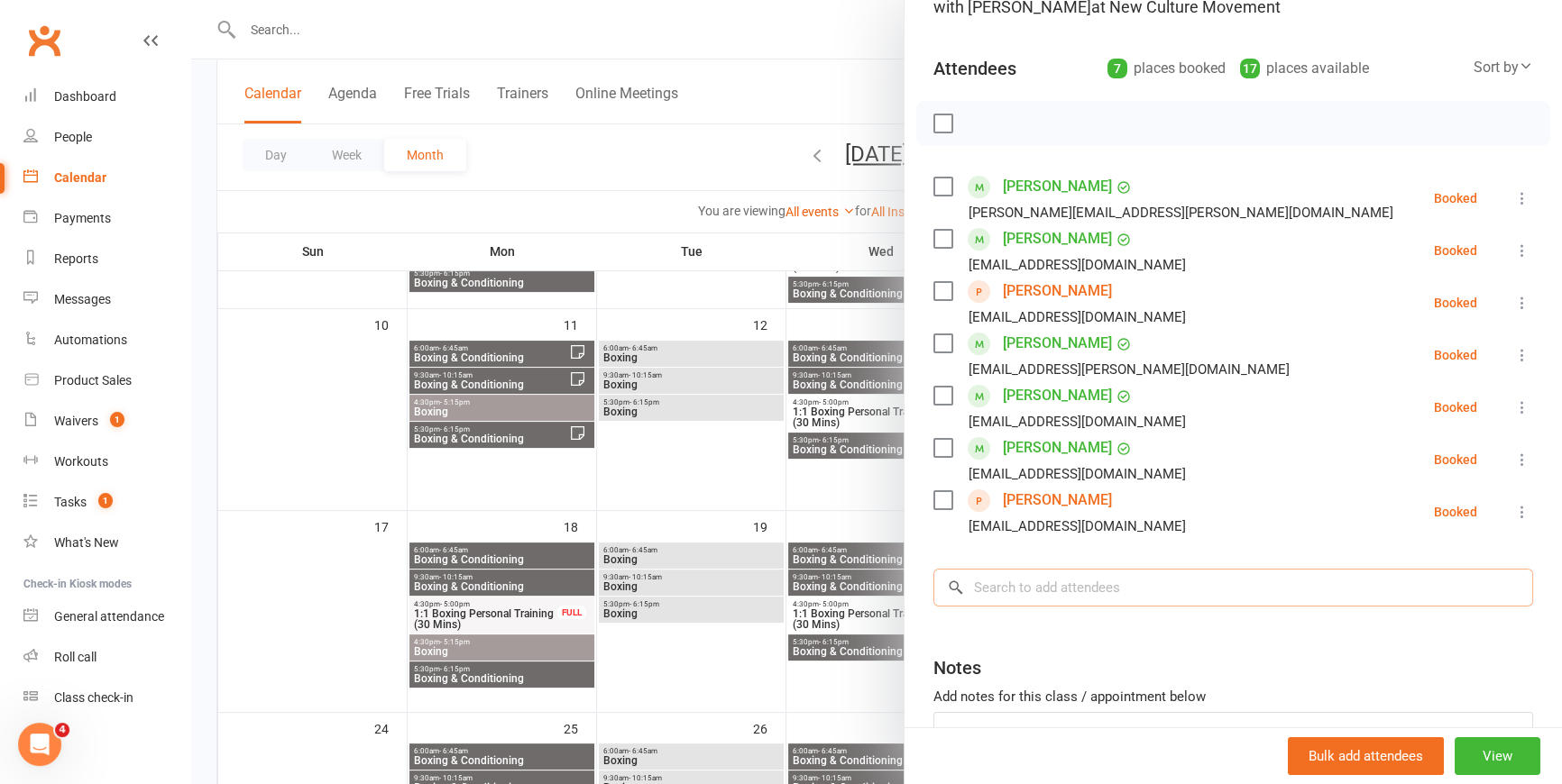
click at [1081, 586] on input "search" at bounding box center [1234, 588] width 600 height 38
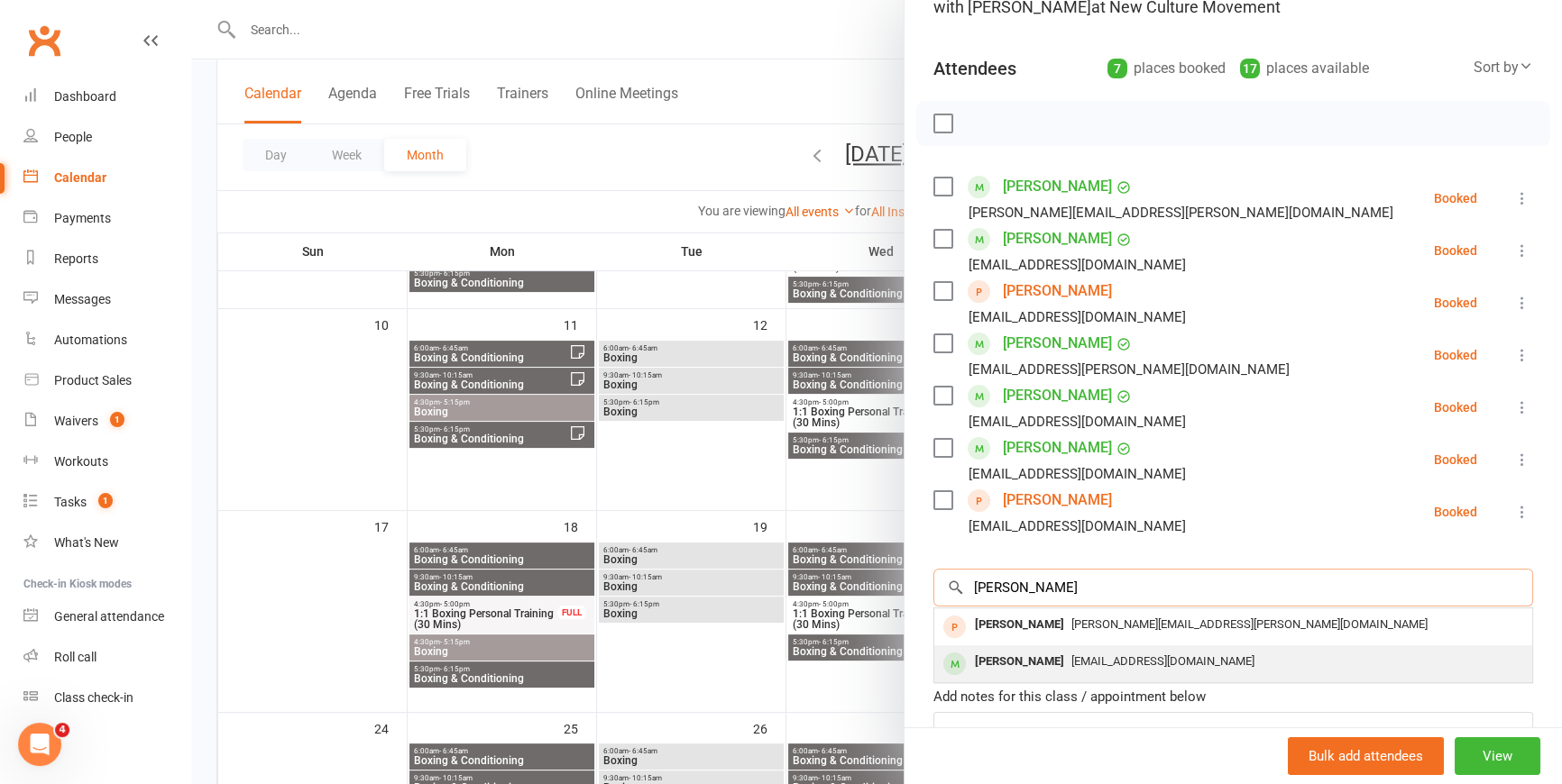
type input "[PERSON_NAME]"
click at [1092, 663] on span "[EMAIL_ADDRESS][DOMAIN_NAME]" at bounding box center [1163, 661] width 183 height 14
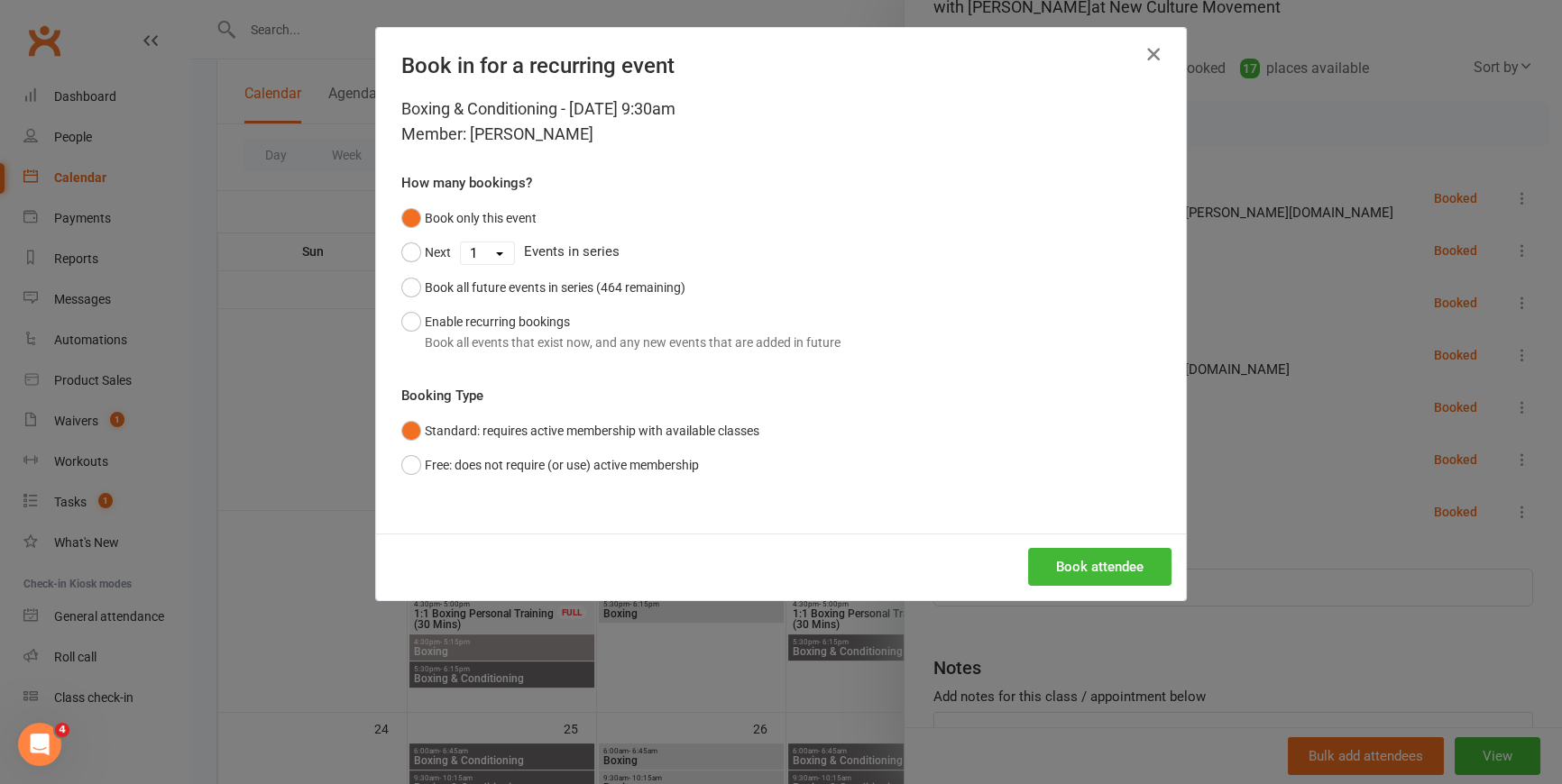
click at [1153, 46] on icon "button" at bounding box center [1153, 54] width 22 height 22
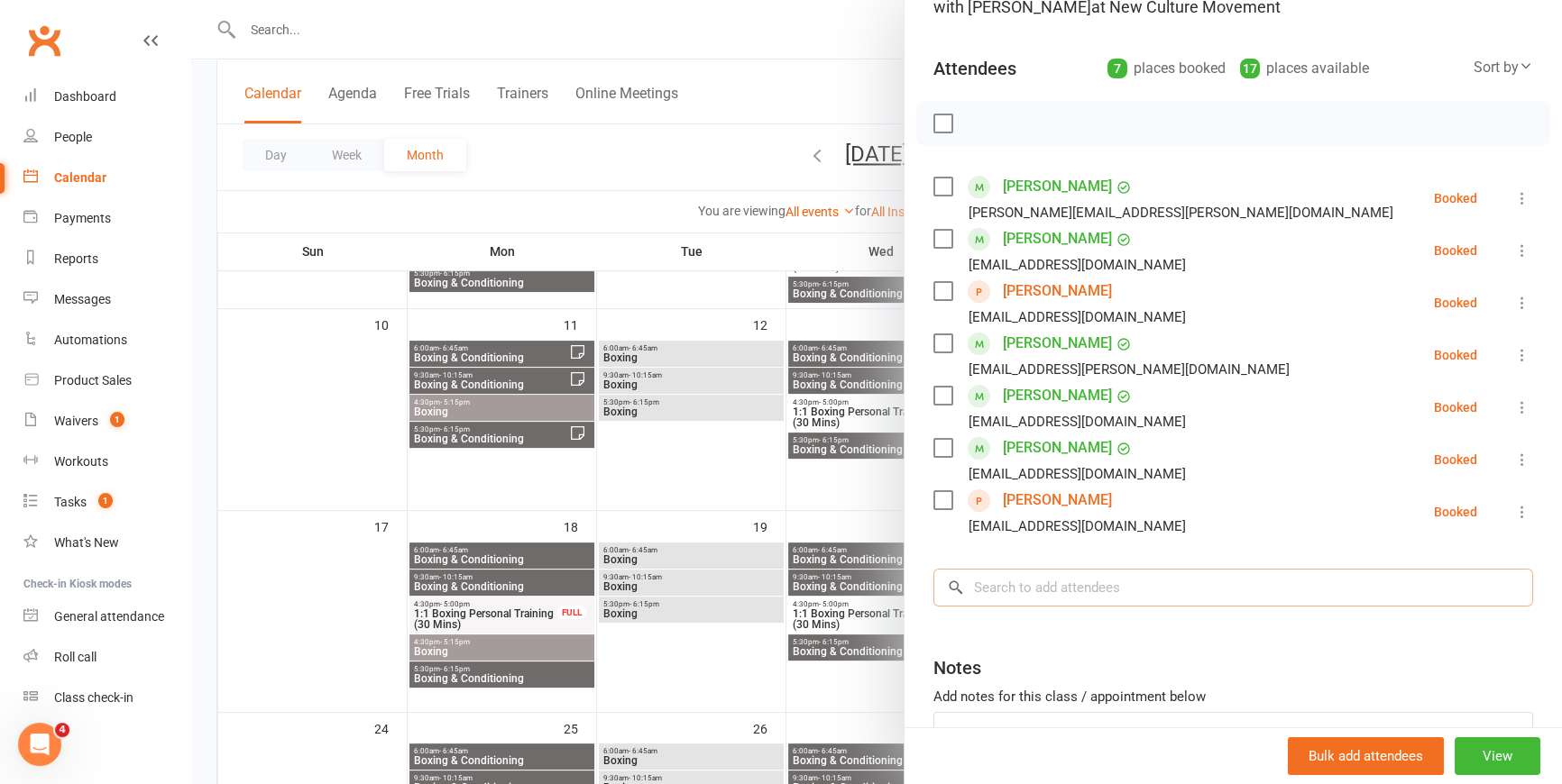
click at [1124, 583] on input "search" at bounding box center [1234, 588] width 600 height 38
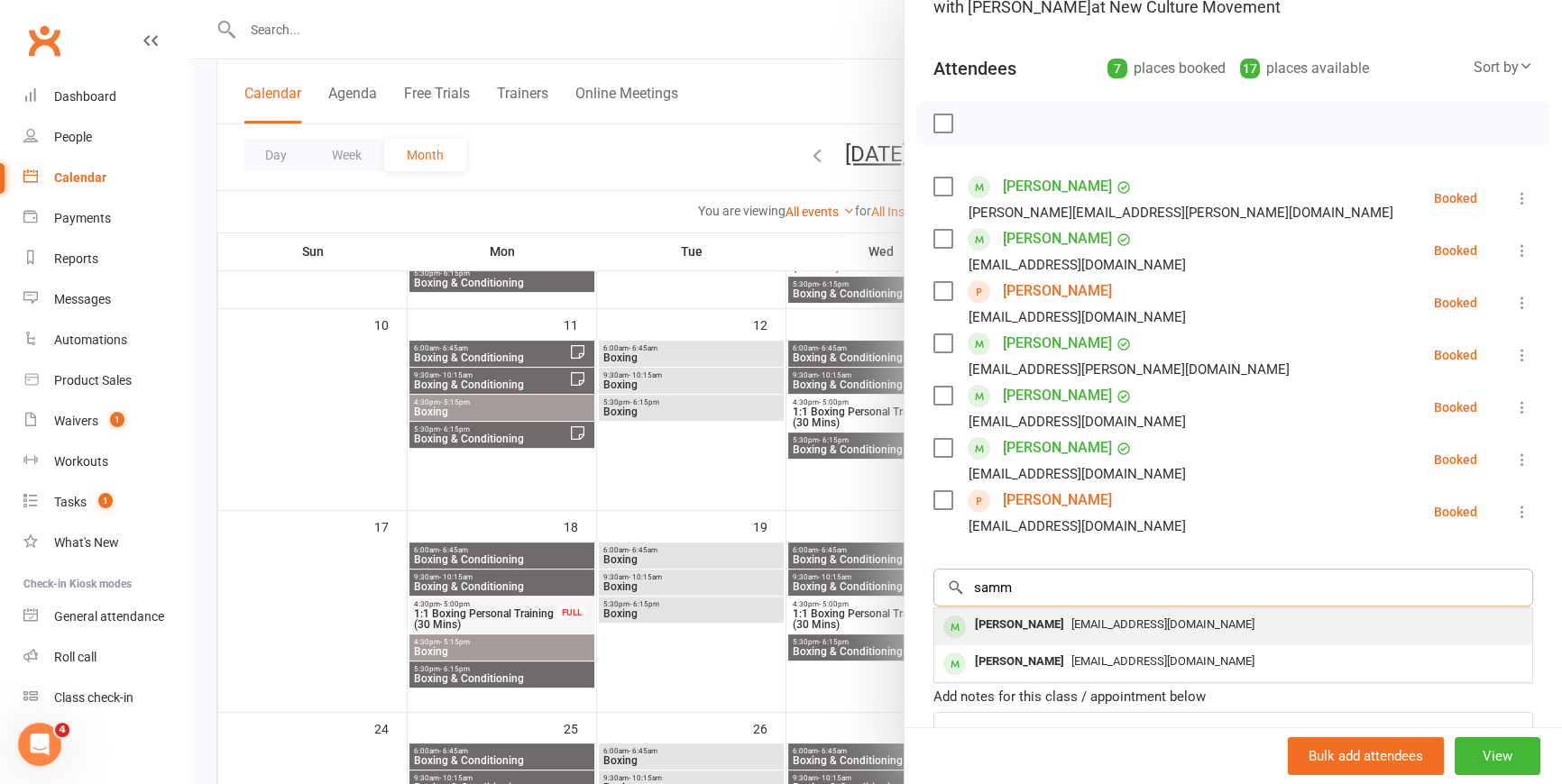
type input "samm"
click at [1156, 624] on span "[EMAIL_ADDRESS][DOMAIN_NAME]" at bounding box center [1163, 624] width 183 height 14
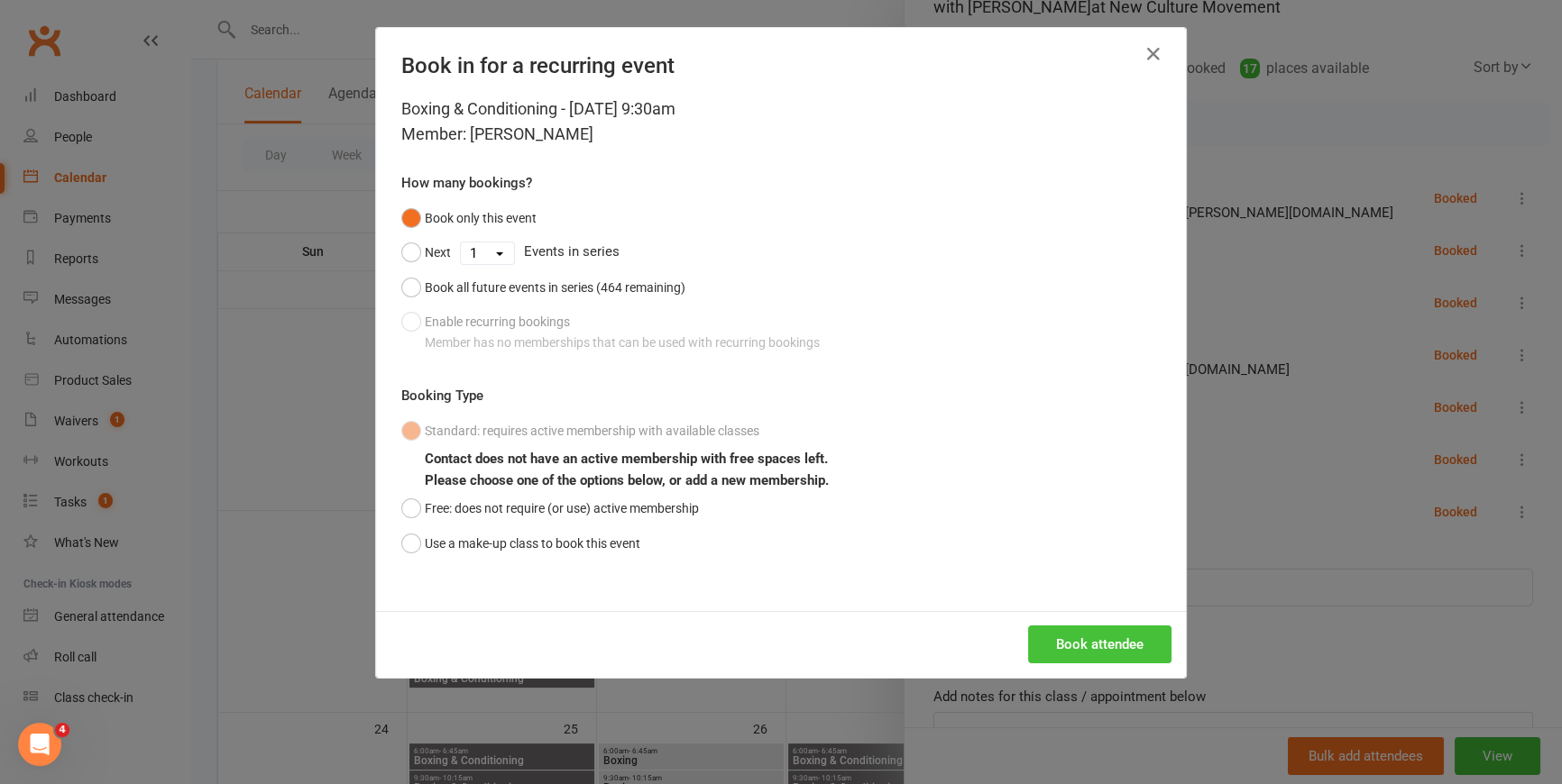
click at [1136, 639] on button "Book attendee" at bounding box center [1099, 645] width 143 height 38
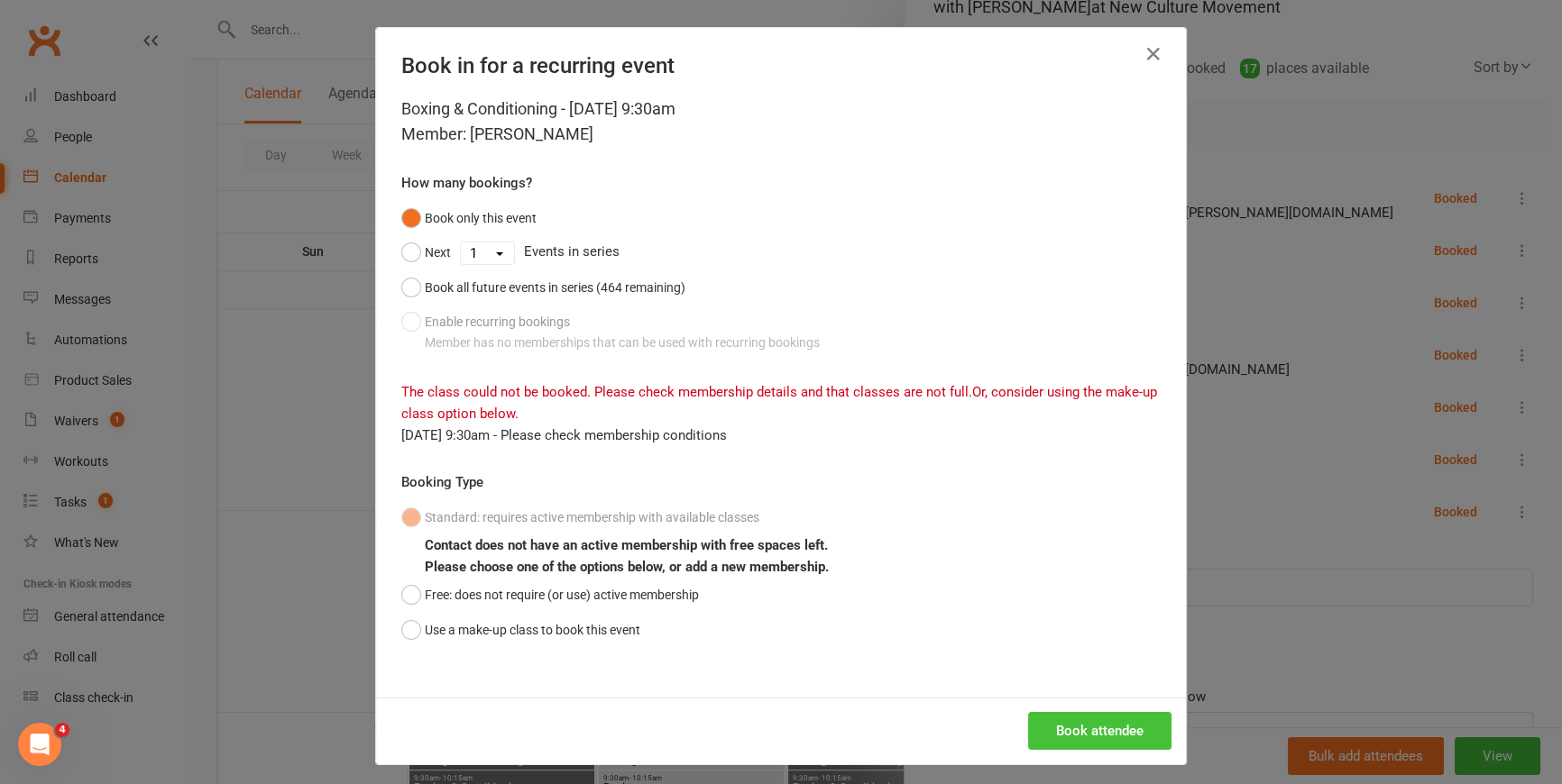
click at [1106, 729] on button "Book attendee" at bounding box center [1099, 731] width 143 height 38
click at [409, 575] on div "Standard: requires active membership with available classes Contact does not ha…" at bounding box center [781, 573] width 760 height 147
click at [407, 603] on button "Free: does not require (or use) active membership" at bounding box center [550, 595] width 297 height 35
click at [1099, 725] on button "Book attendee" at bounding box center [1099, 731] width 143 height 38
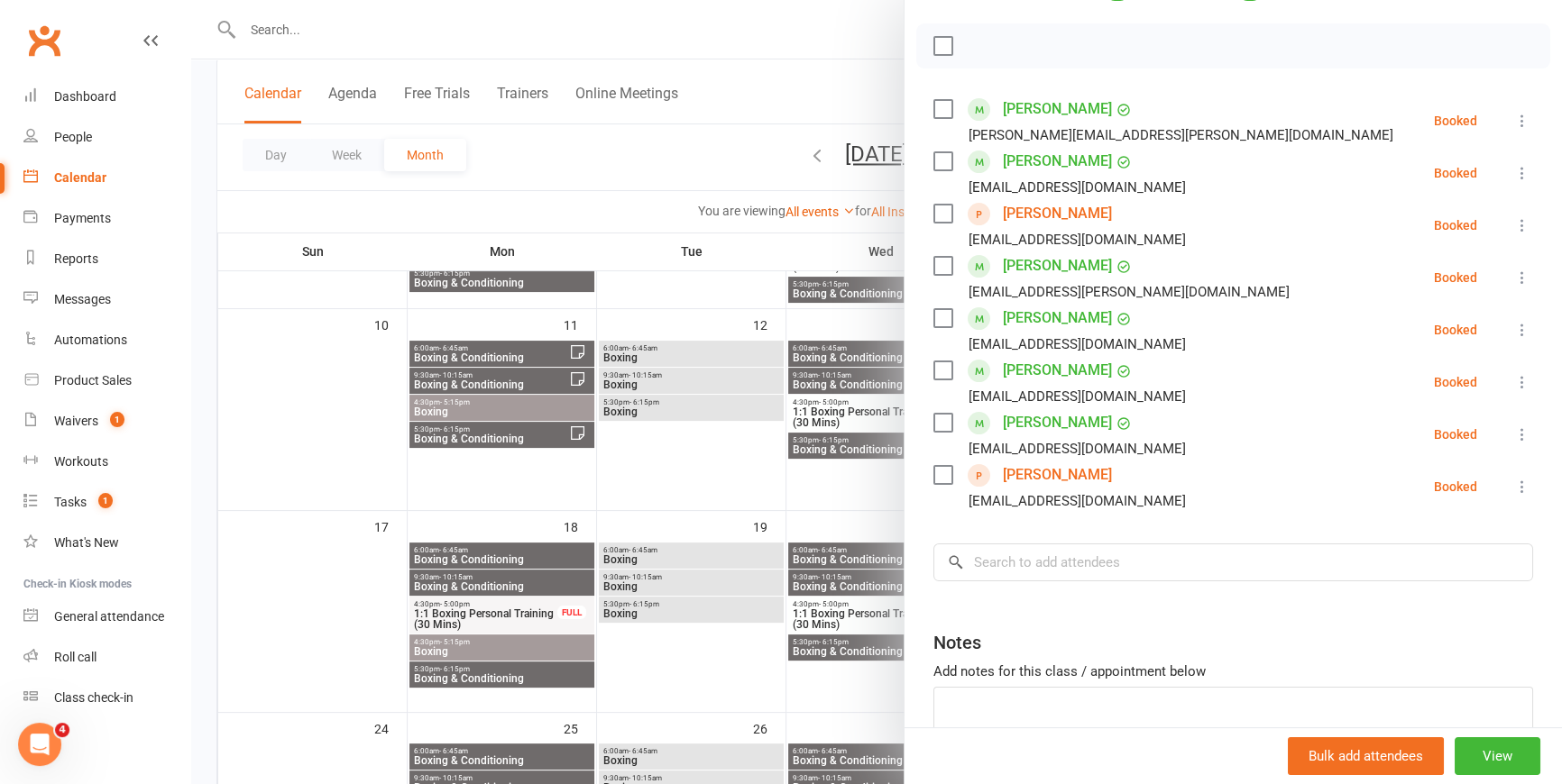
scroll to position [0, 0]
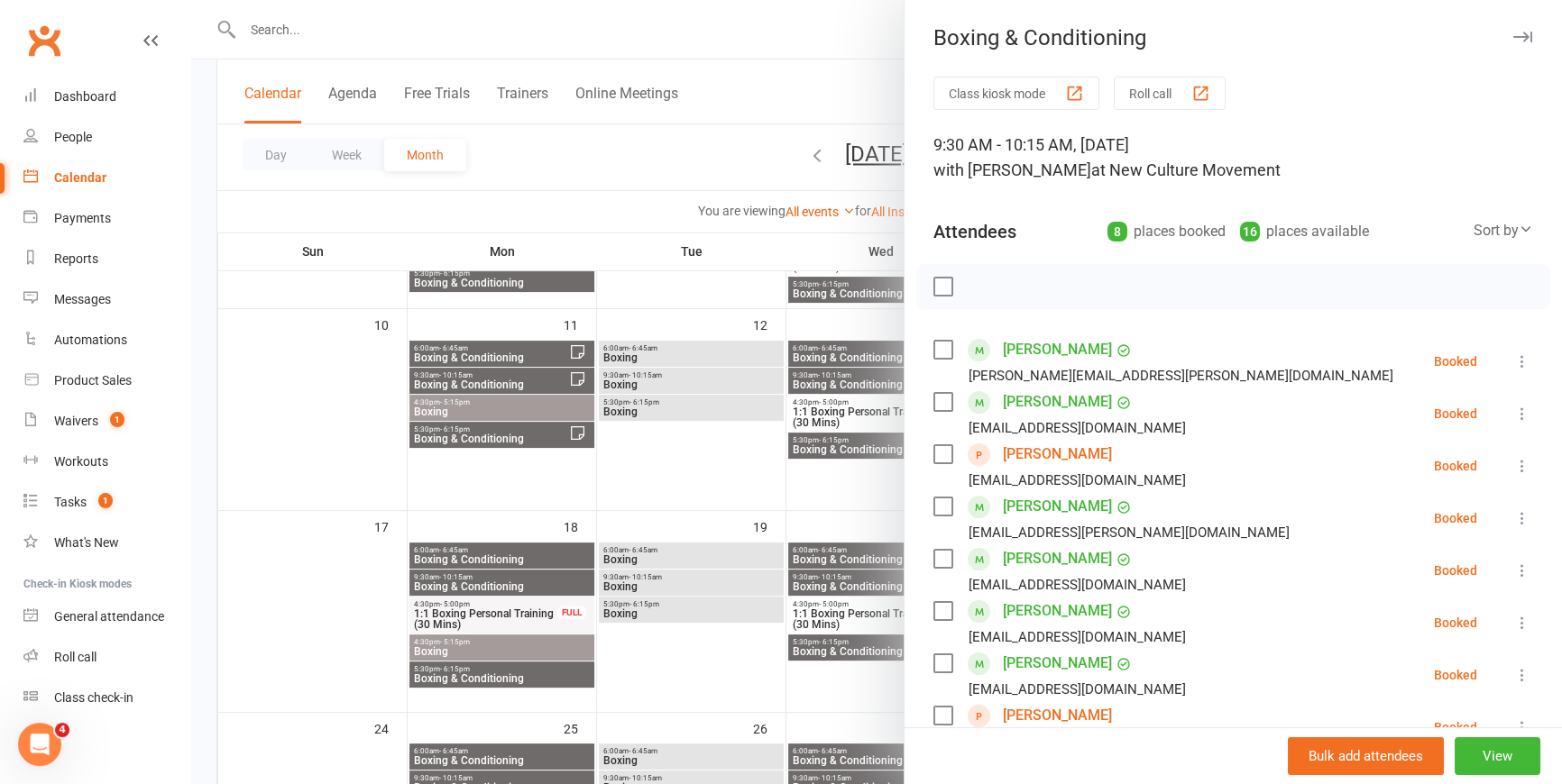
click at [699, 160] on div at bounding box center [876, 392] width 1371 height 784
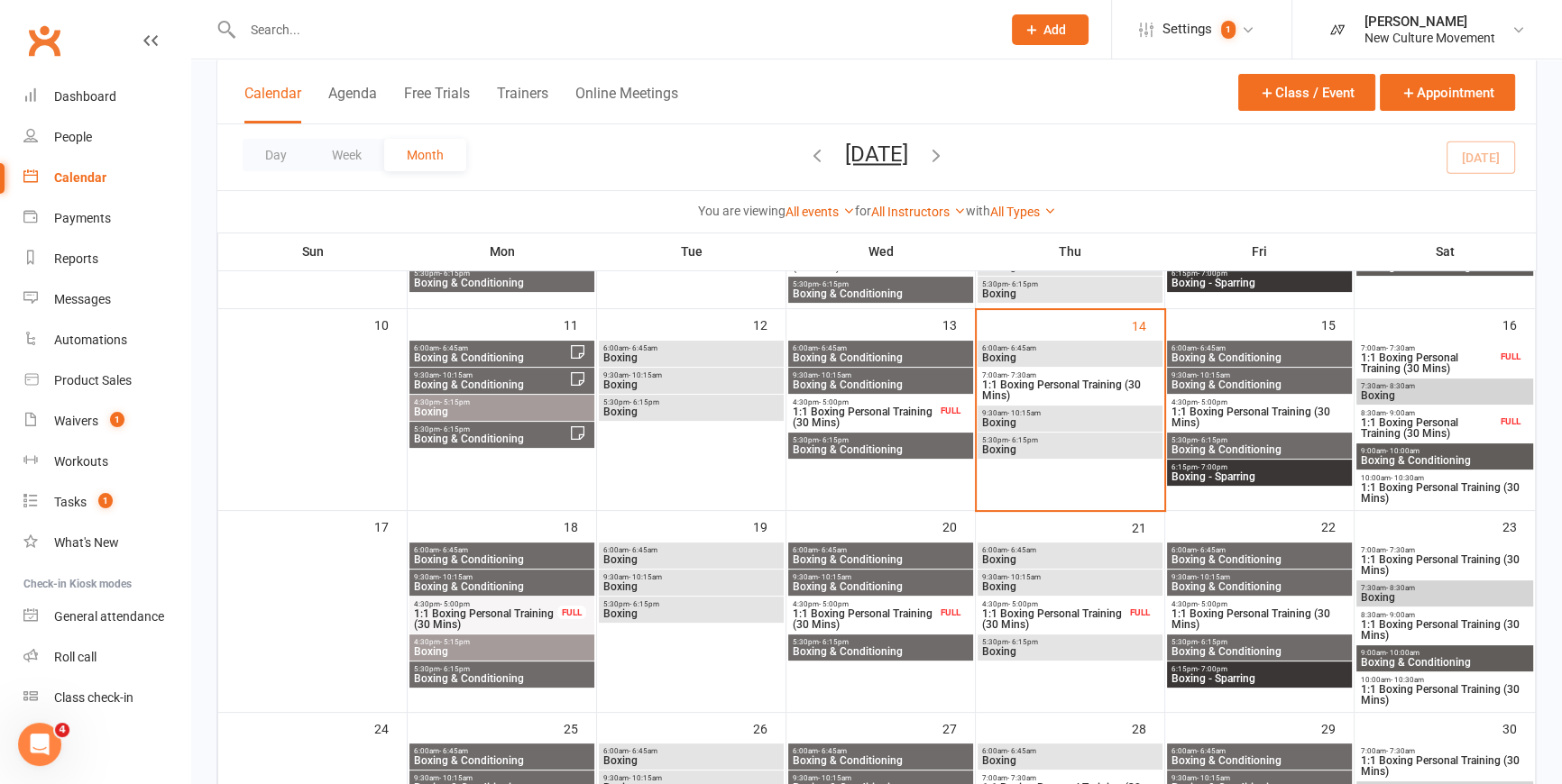
click at [1263, 471] on span "Boxing - Sparring" at bounding box center [1259, 477] width 178 height 11
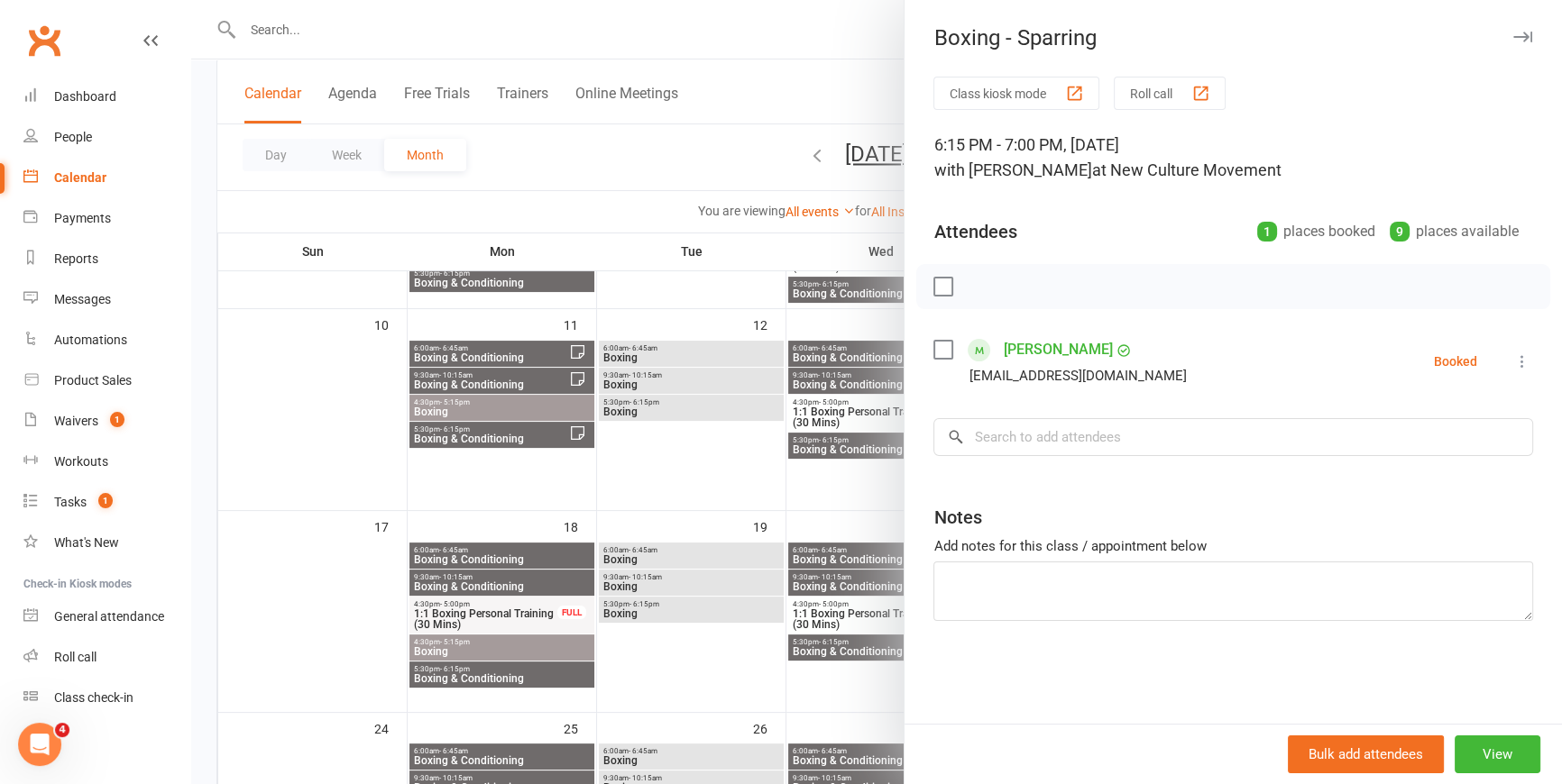
click at [541, 143] on div at bounding box center [876, 392] width 1371 height 784
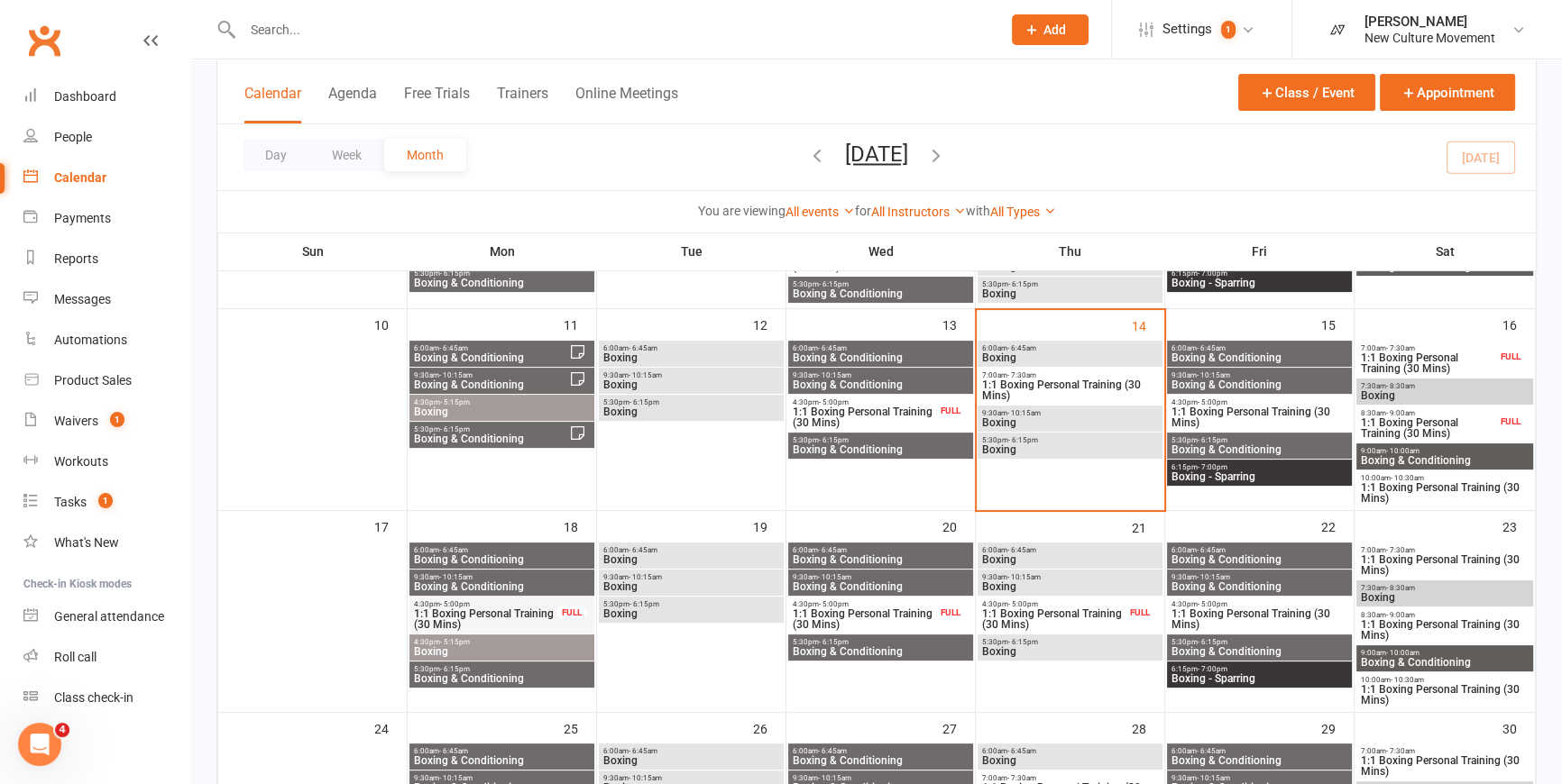
click at [1298, 375] on span "9:30am - 10:15am" at bounding box center [1259, 375] width 178 height 8
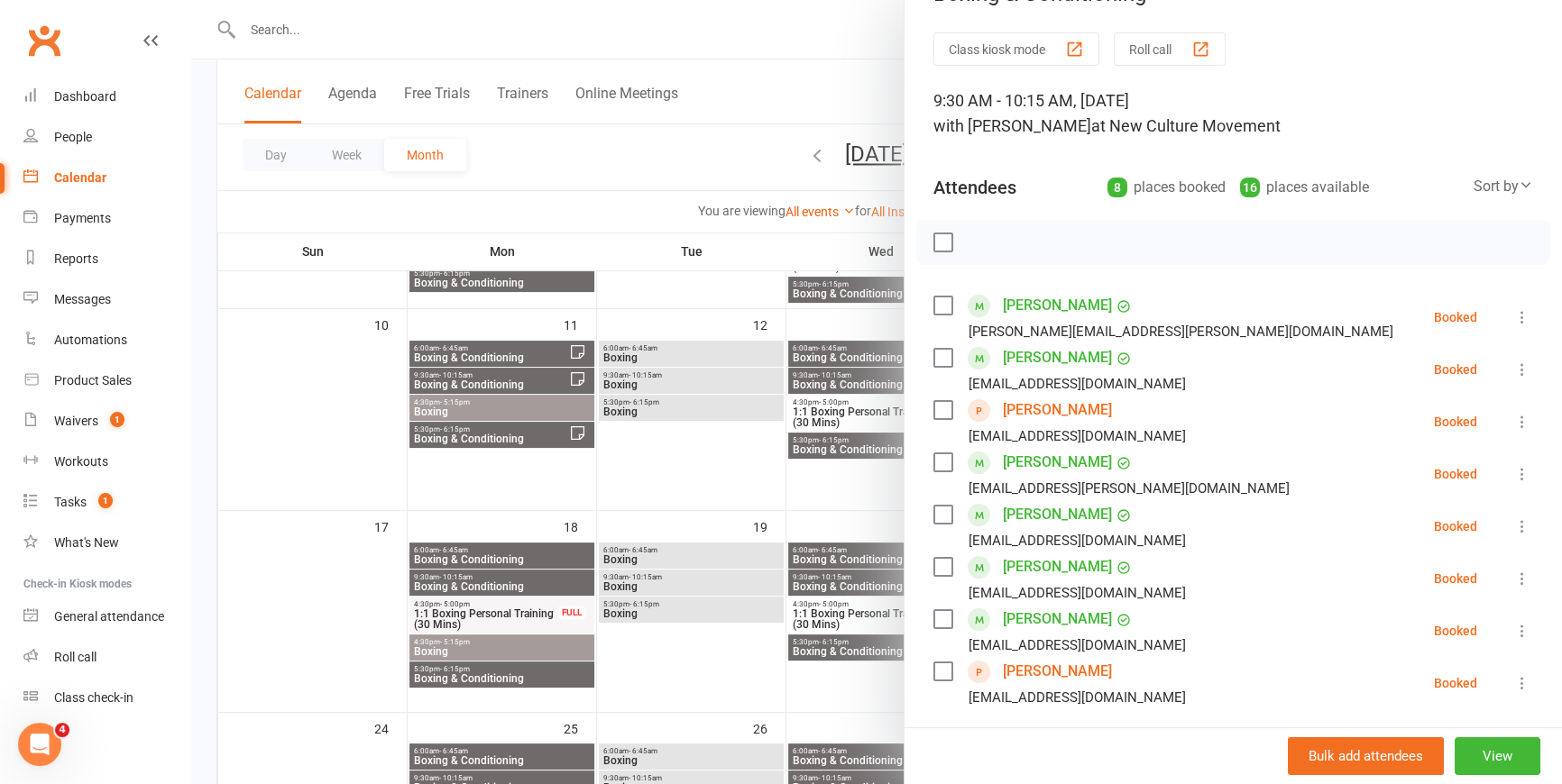
scroll to position [81, 0]
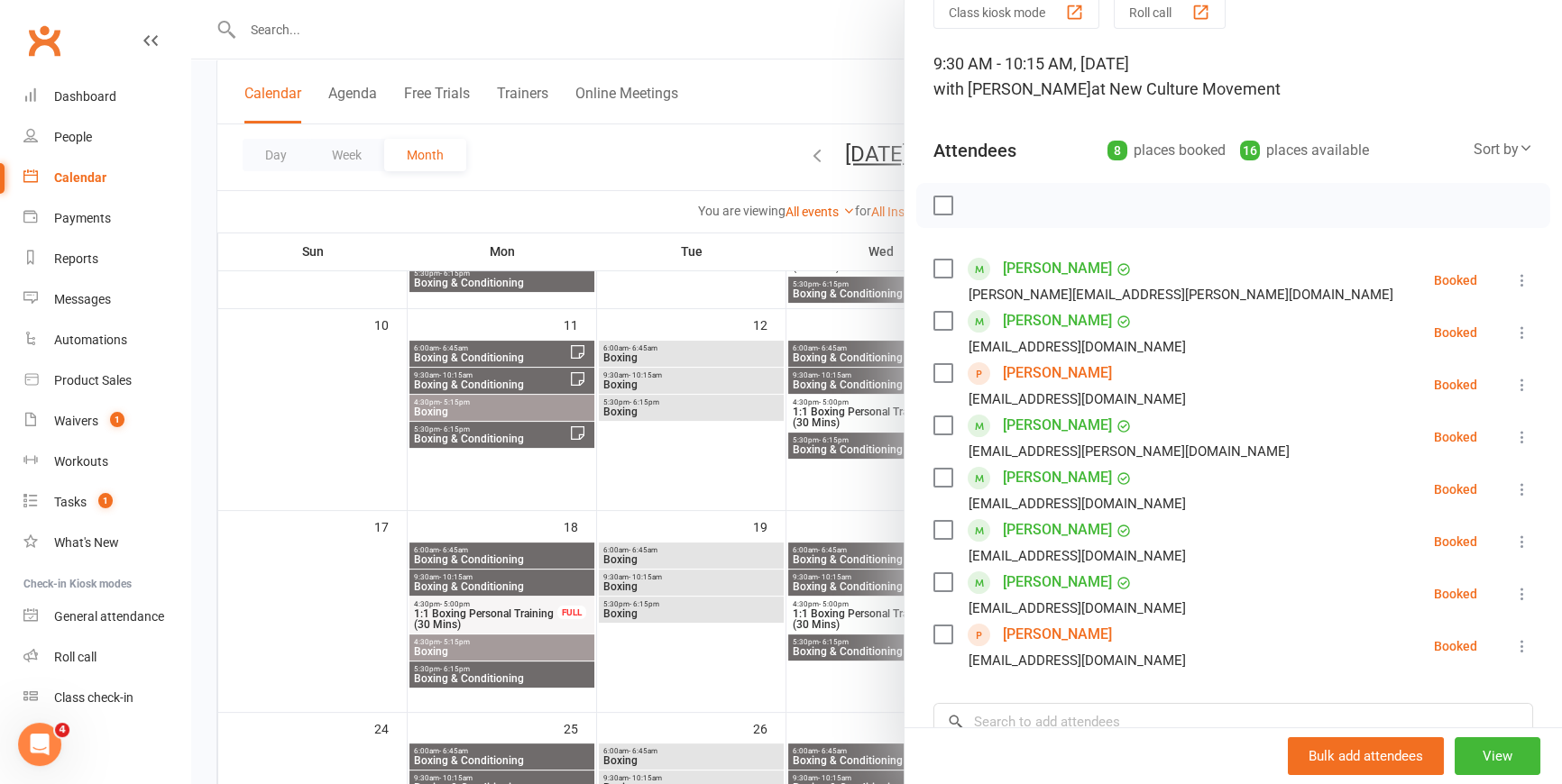
click at [646, 162] on div at bounding box center [876, 392] width 1371 height 784
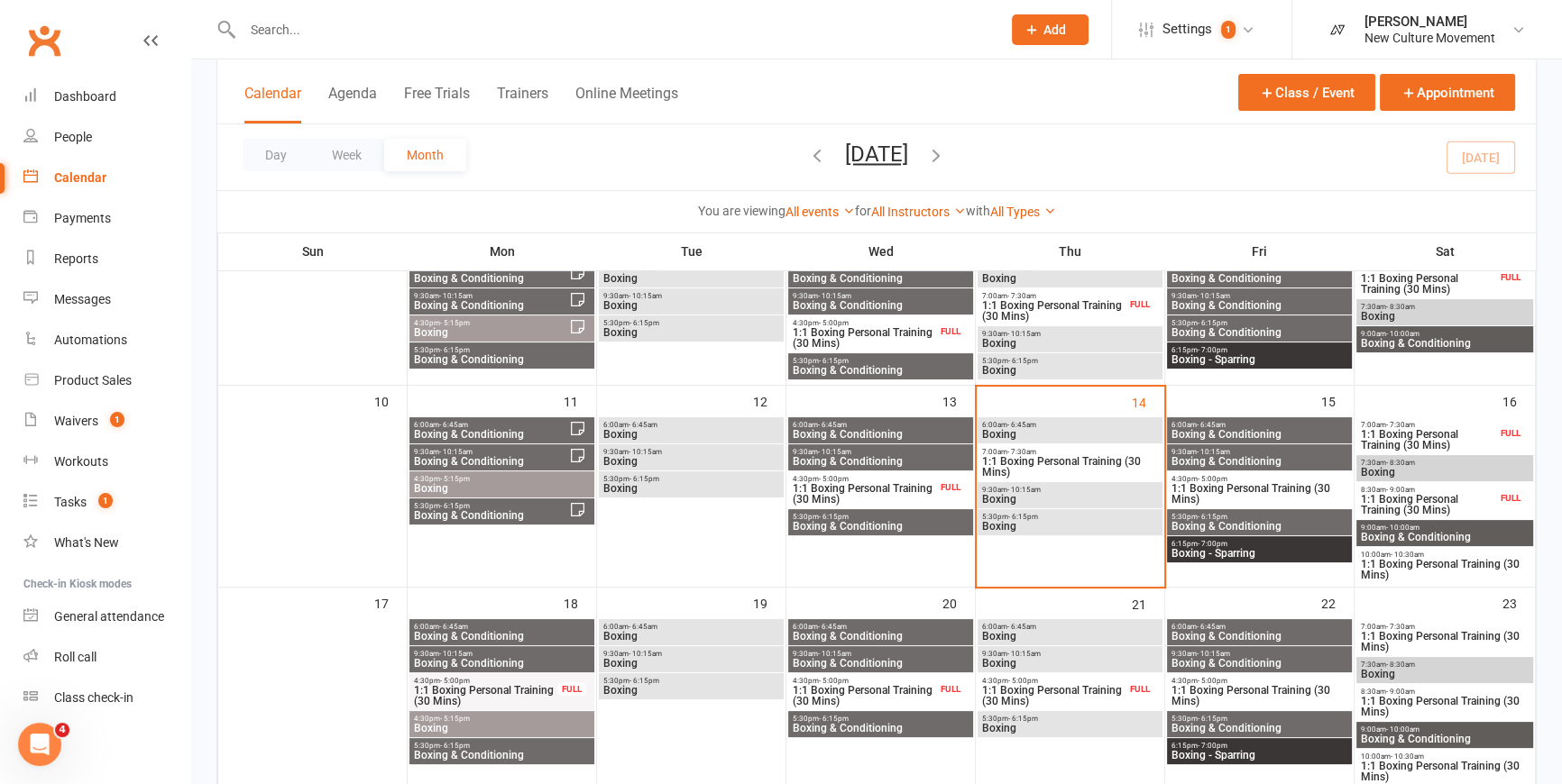
scroll to position [332, 0]
click at [1060, 496] on span "Boxing" at bounding box center [1070, 500] width 178 height 11
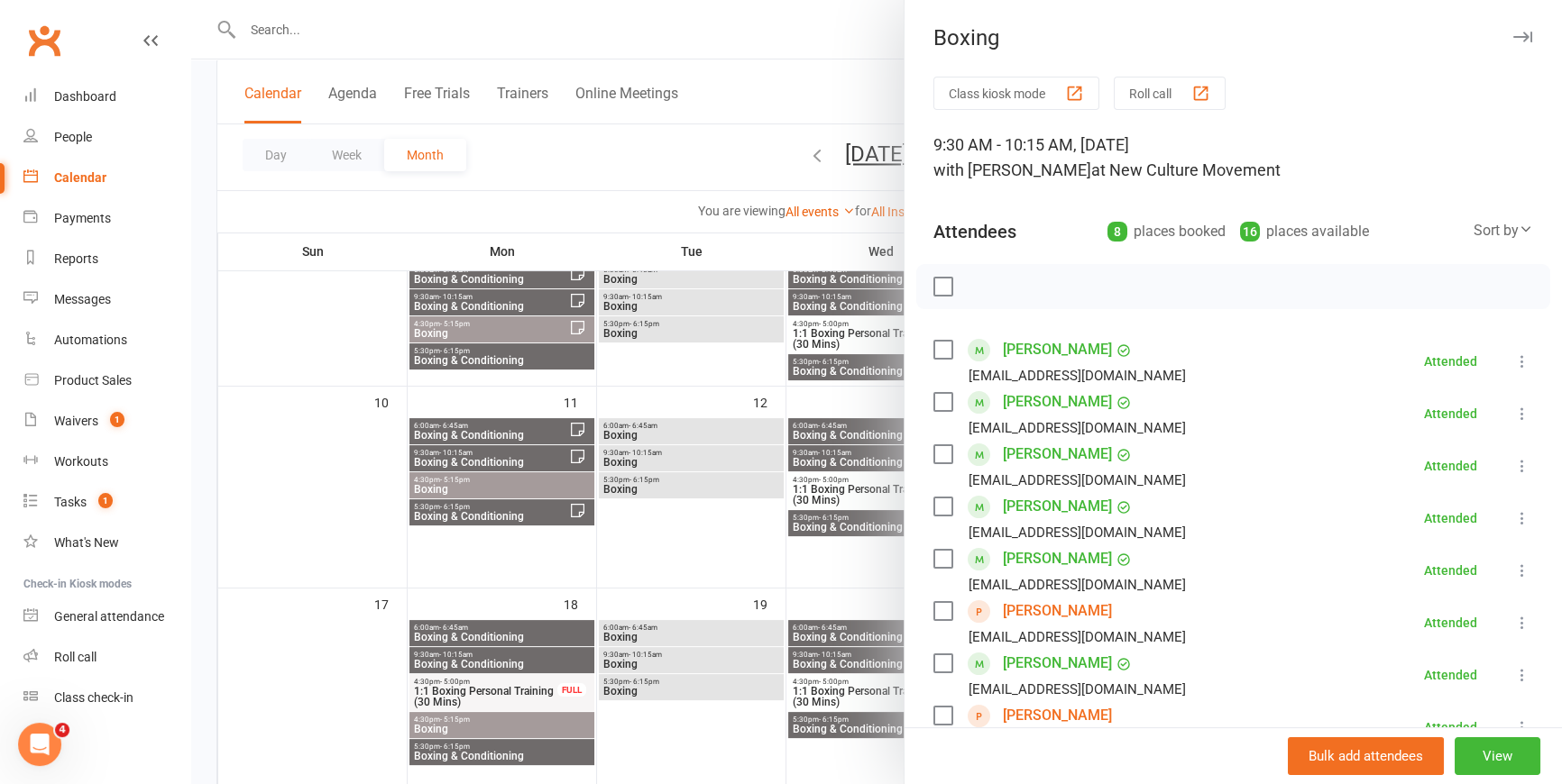
scroll to position [0, 0]
click at [719, 54] on div at bounding box center [876, 392] width 1371 height 784
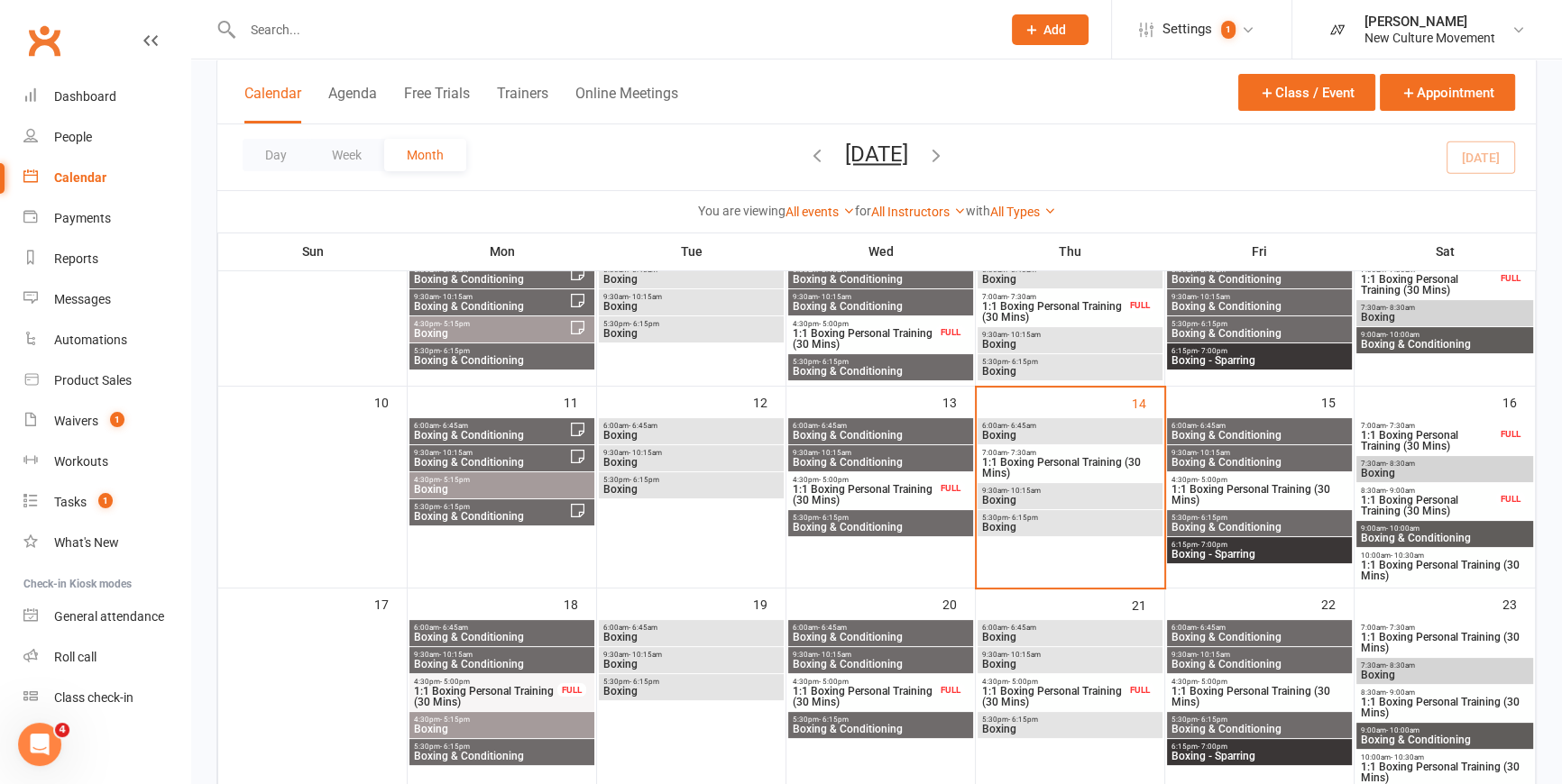
click at [1254, 459] on span "Boxing & Conditioning" at bounding box center [1259, 462] width 178 height 11
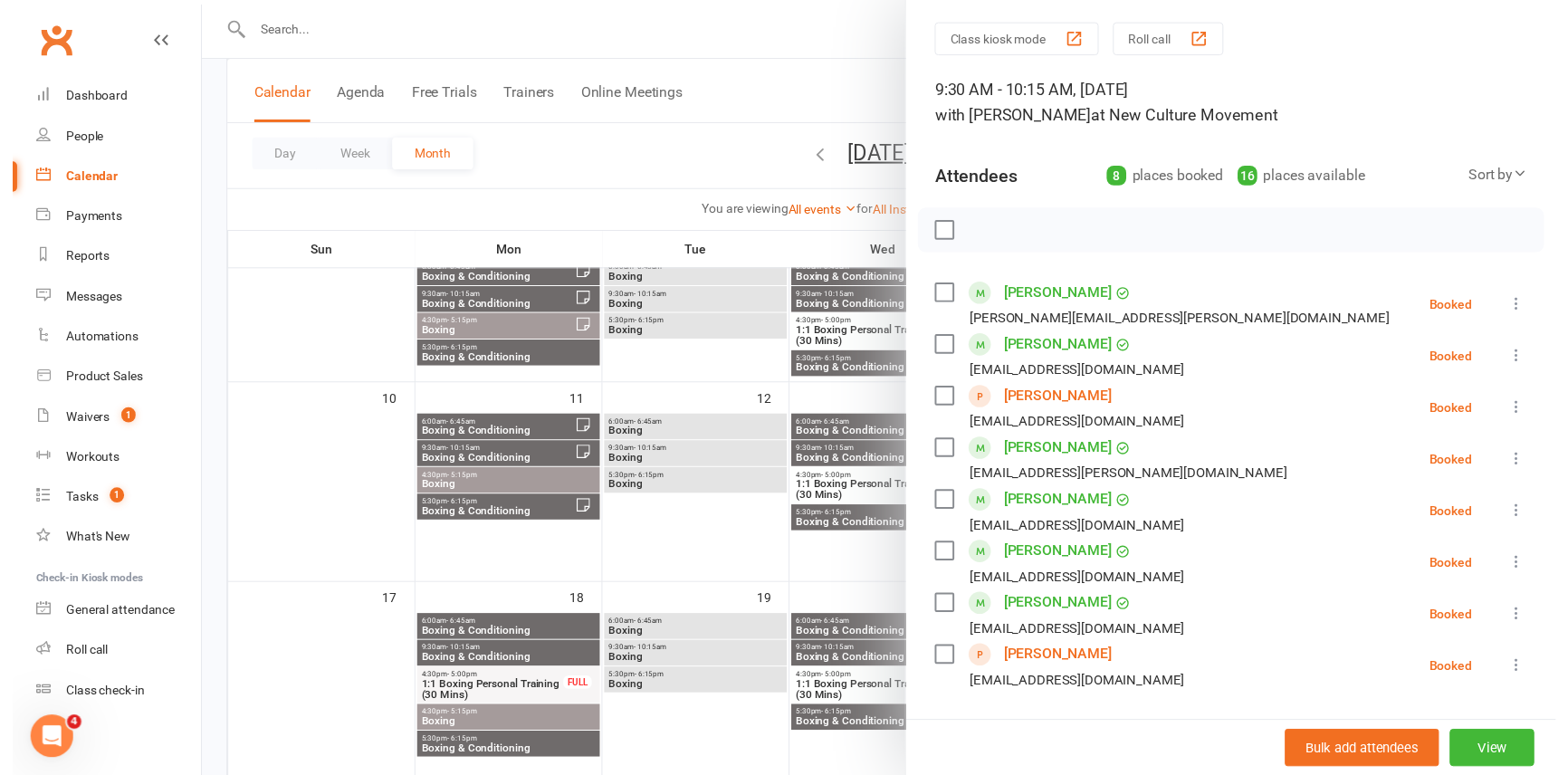
scroll to position [328, 0]
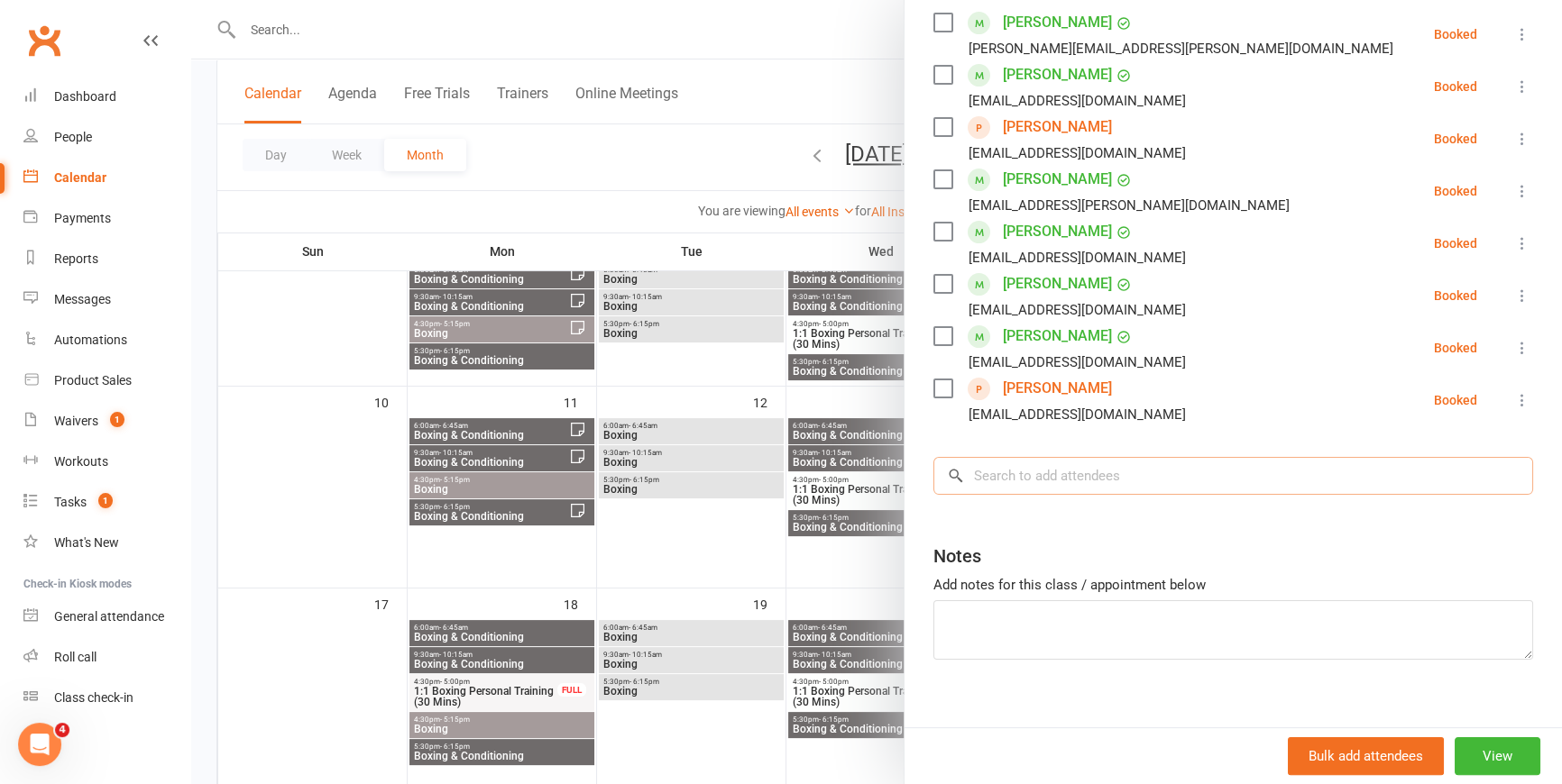
click at [1251, 478] on input "search" at bounding box center [1234, 476] width 600 height 38
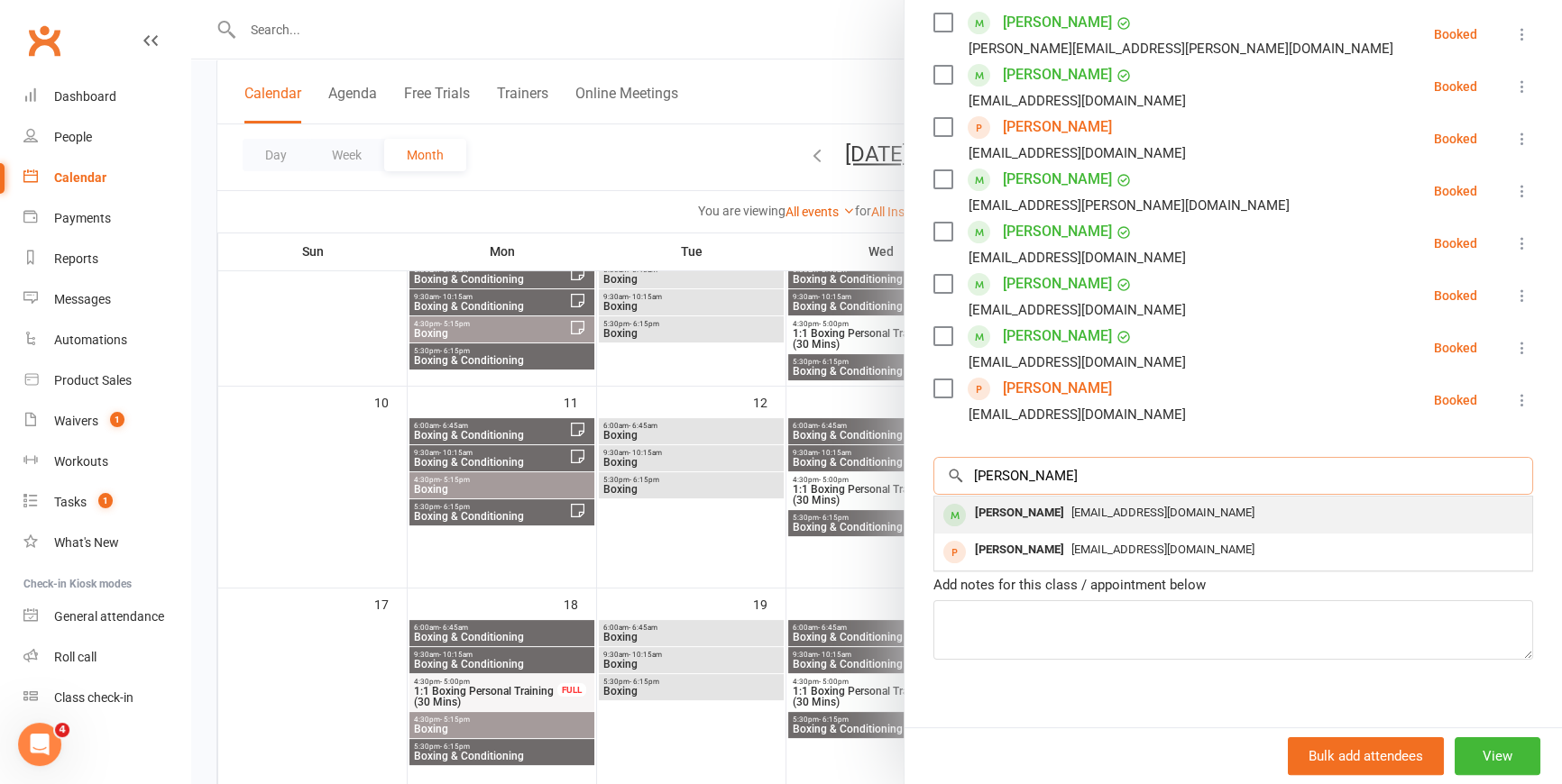
type input "[PERSON_NAME]"
click at [1031, 514] on div "[PERSON_NAME]" at bounding box center [1019, 513] width 104 height 26
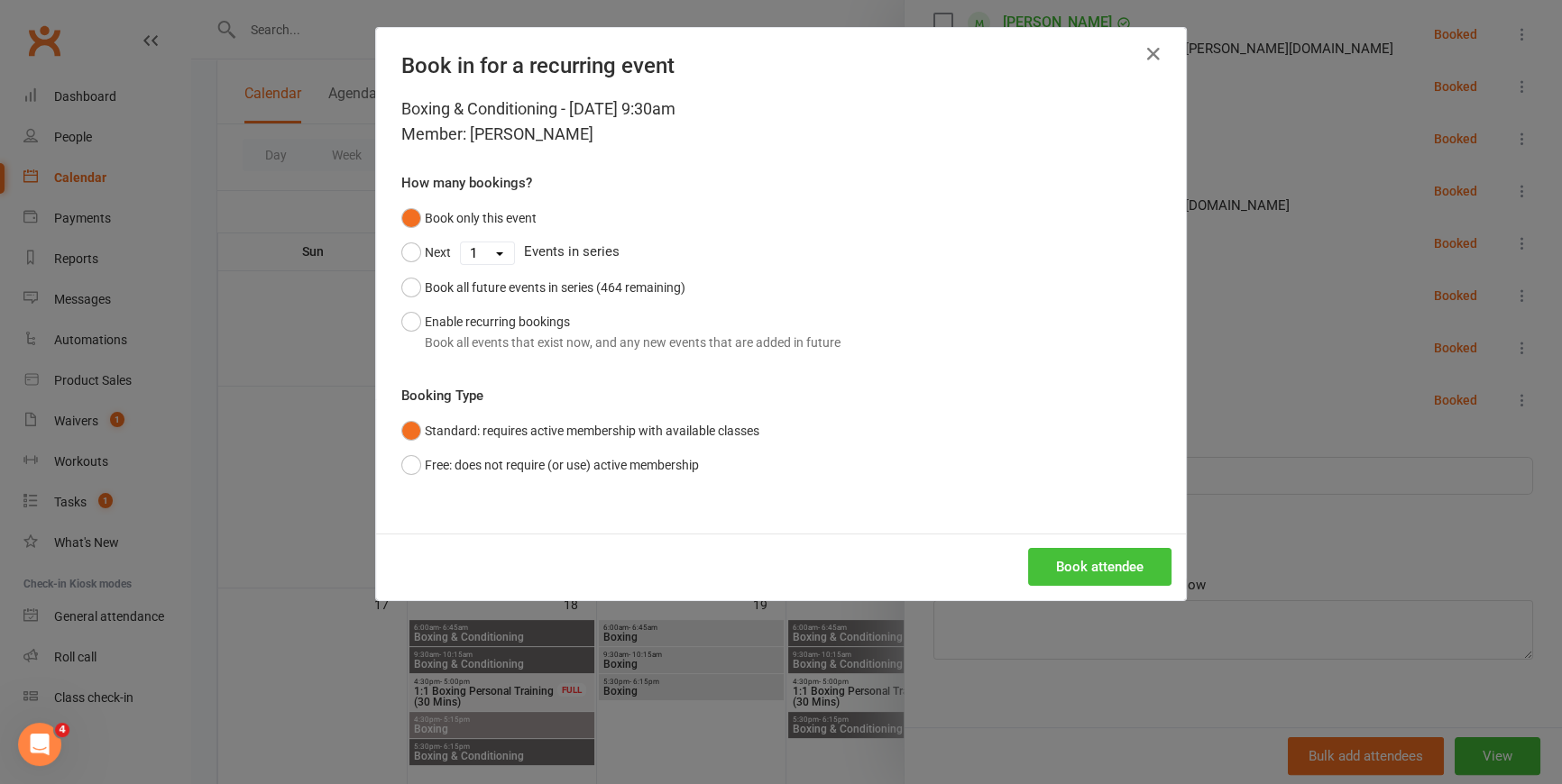
click at [1091, 567] on button "Book attendee" at bounding box center [1099, 567] width 143 height 38
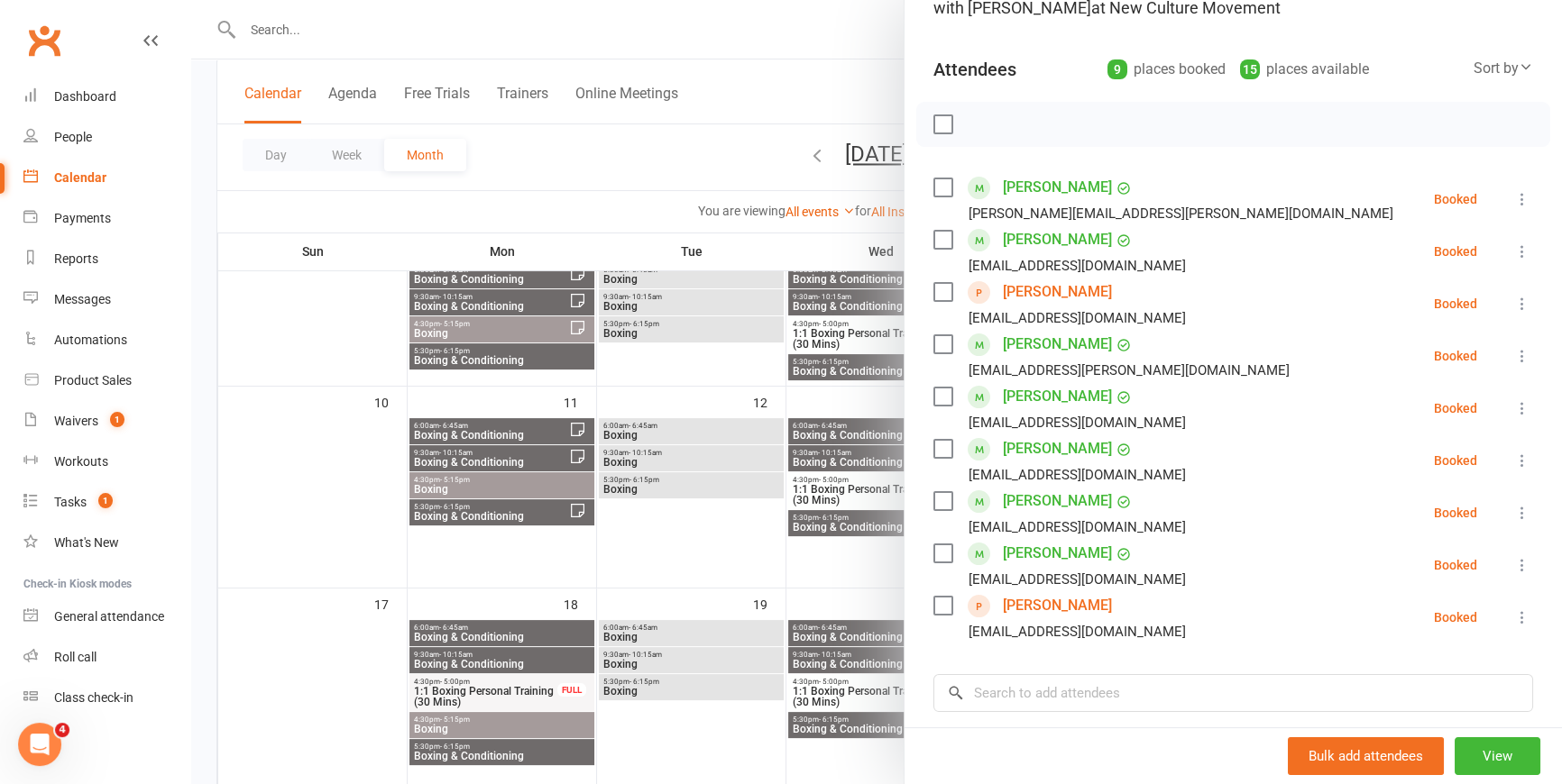
scroll to position [163, 0]
click at [1118, 695] on input "search" at bounding box center [1234, 693] width 600 height 38
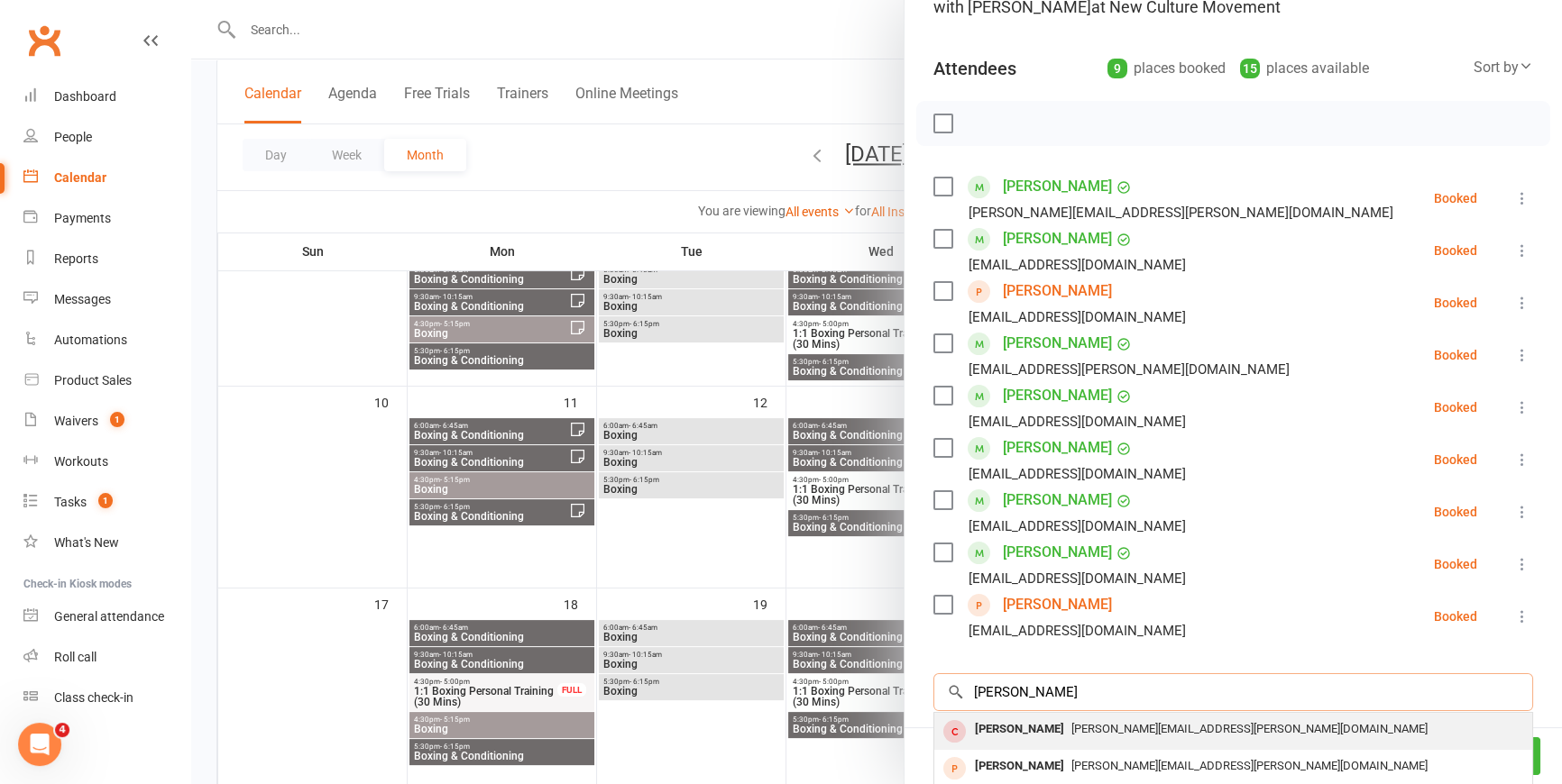
type input "[PERSON_NAME]"
click at [1121, 727] on span "[PERSON_NAME][EMAIL_ADDRESS][PERSON_NAME][DOMAIN_NAME]" at bounding box center [1249, 728] width 357 height 14
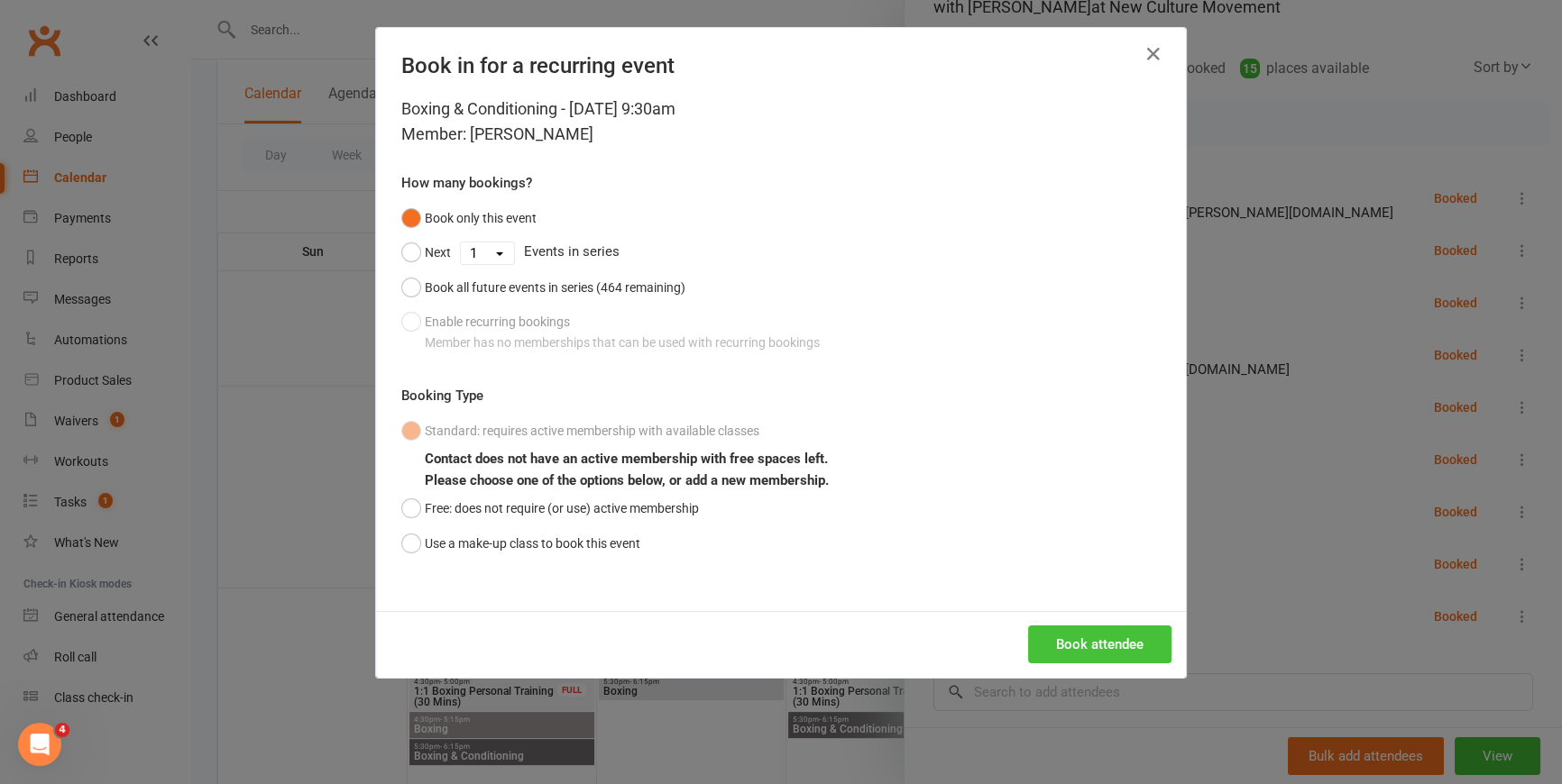
click at [1065, 644] on button "Book attendee" at bounding box center [1099, 645] width 143 height 38
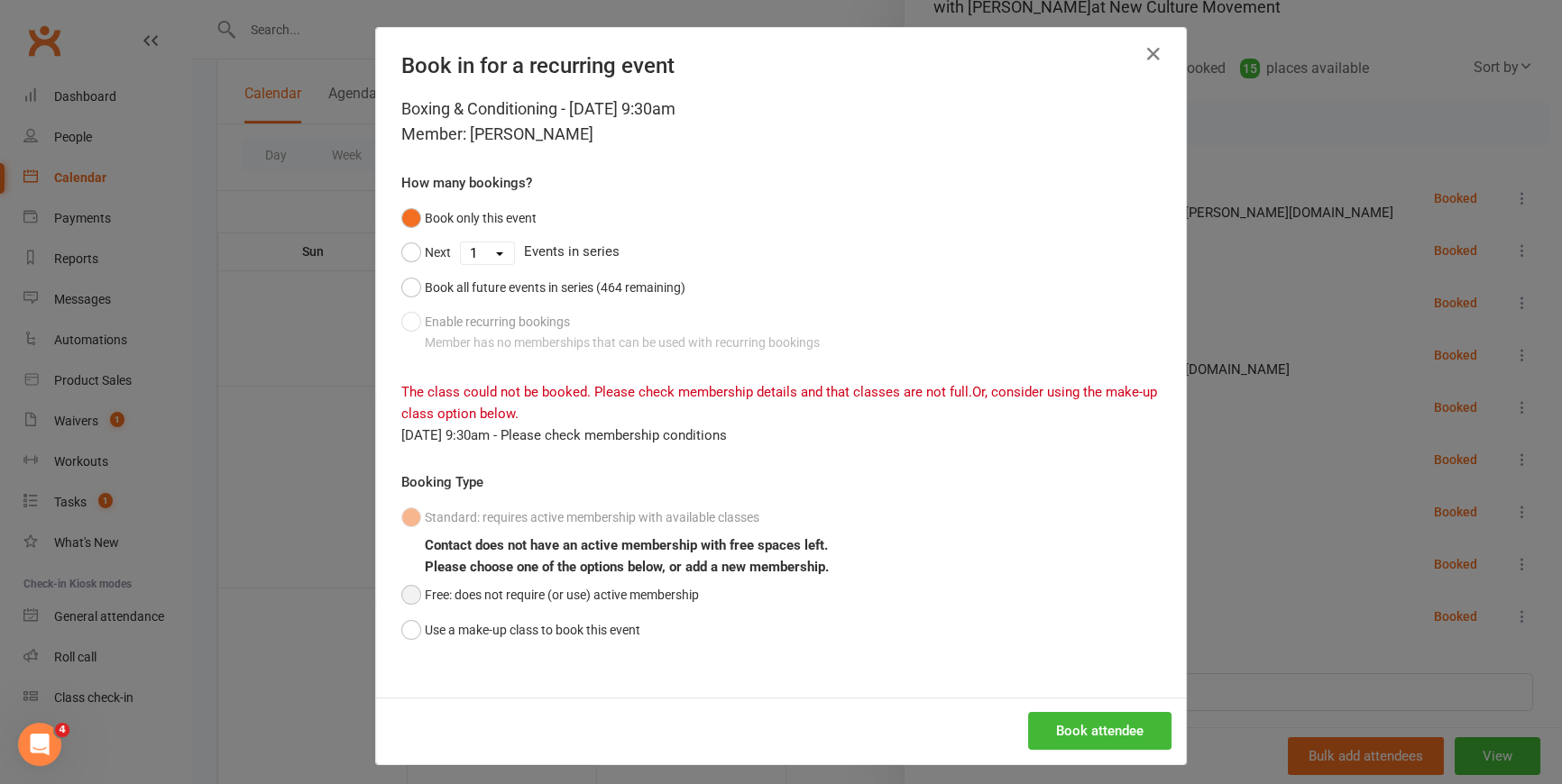
click at [481, 595] on button "Free: does not require (or use) active membership" at bounding box center [550, 595] width 297 height 35
click at [1097, 733] on button "Book attendee" at bounding box center [1099, 731] width 143 height 38
click at [1146, 54] on icon "button" at bounding box center [1153, 54] width 22 height 22
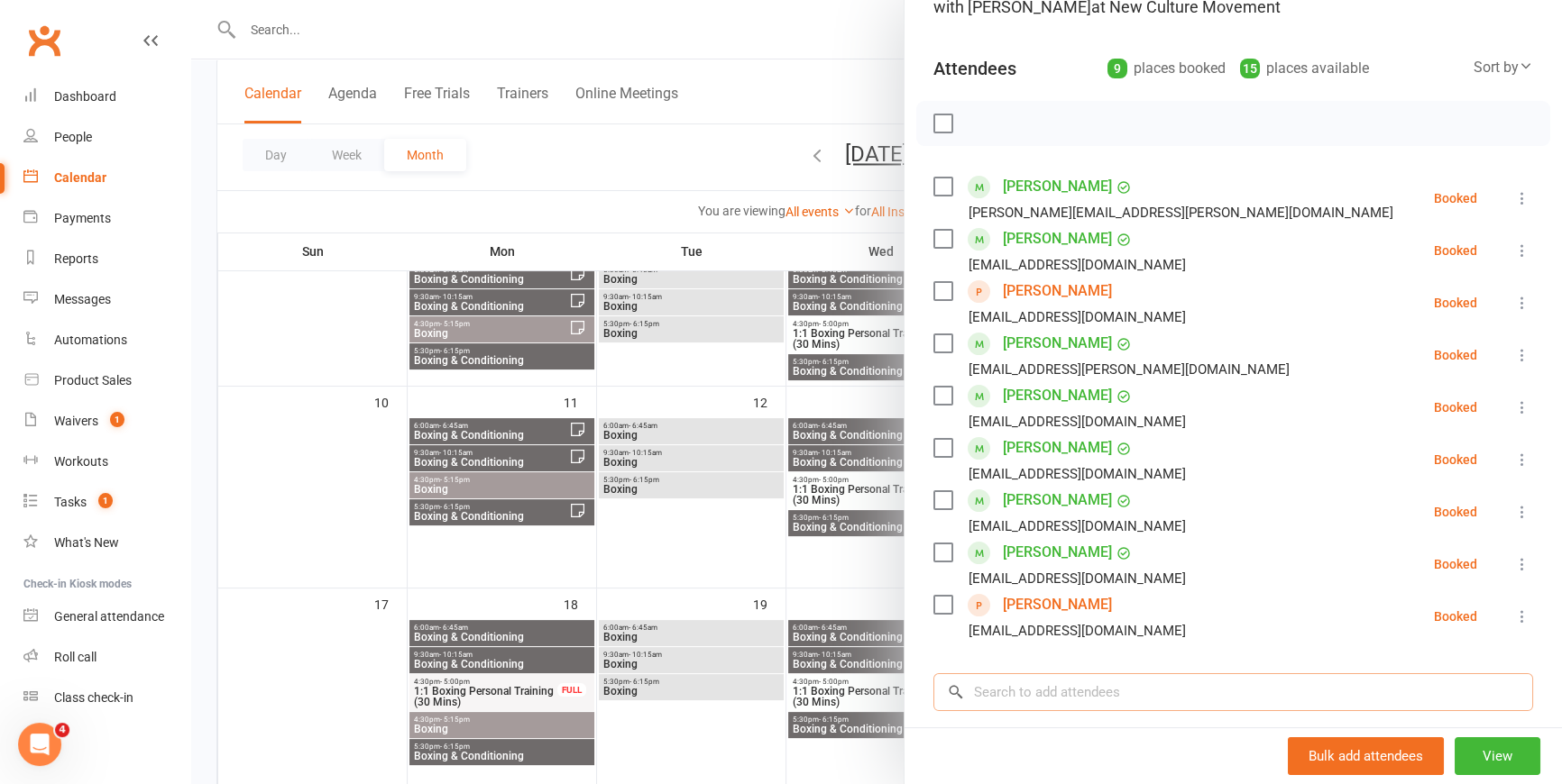
click at [1050, 690] on input "search" at bounding box center [1234, 693] width 600 height 38
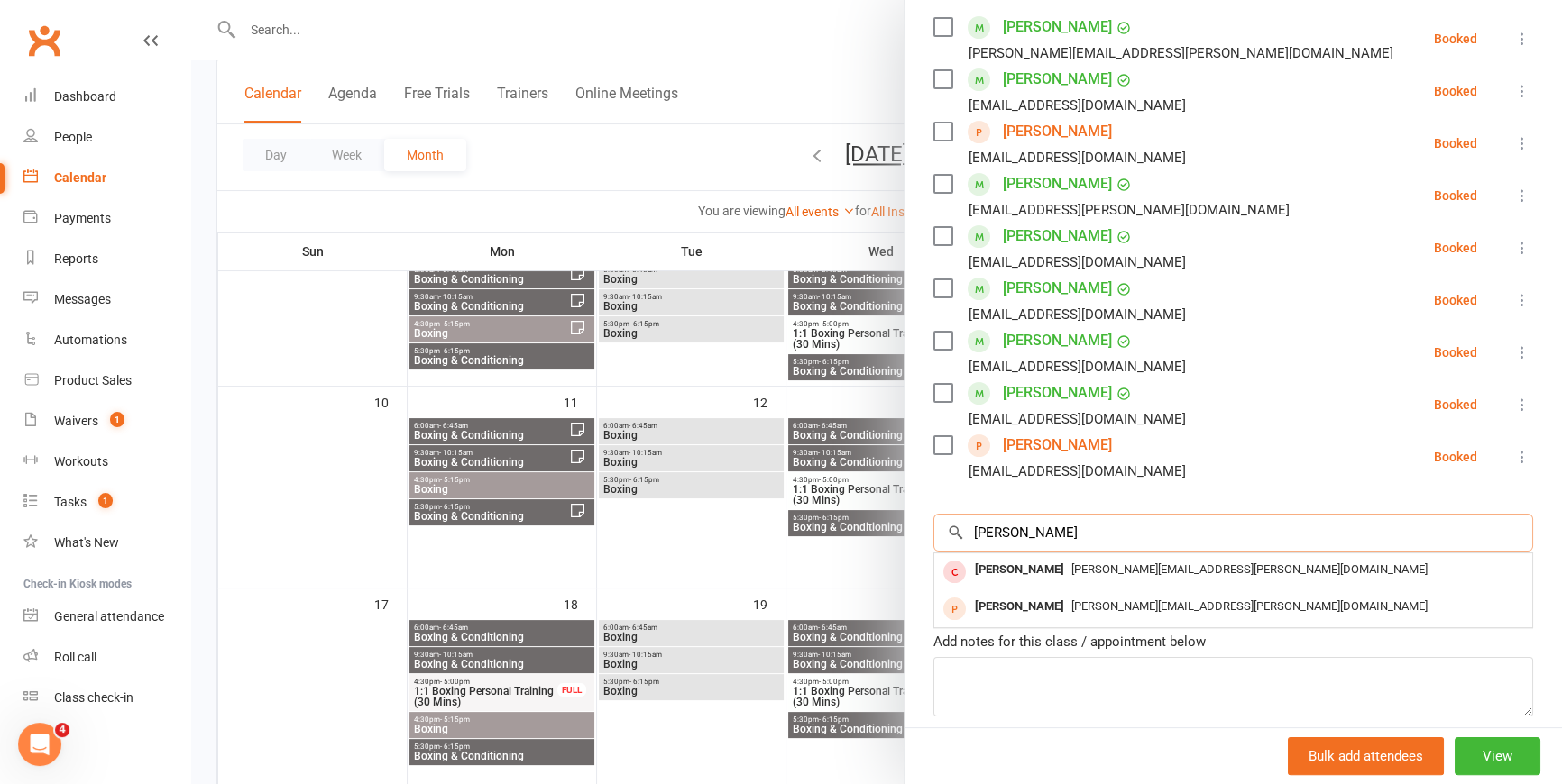
scroll to position [327, 0]
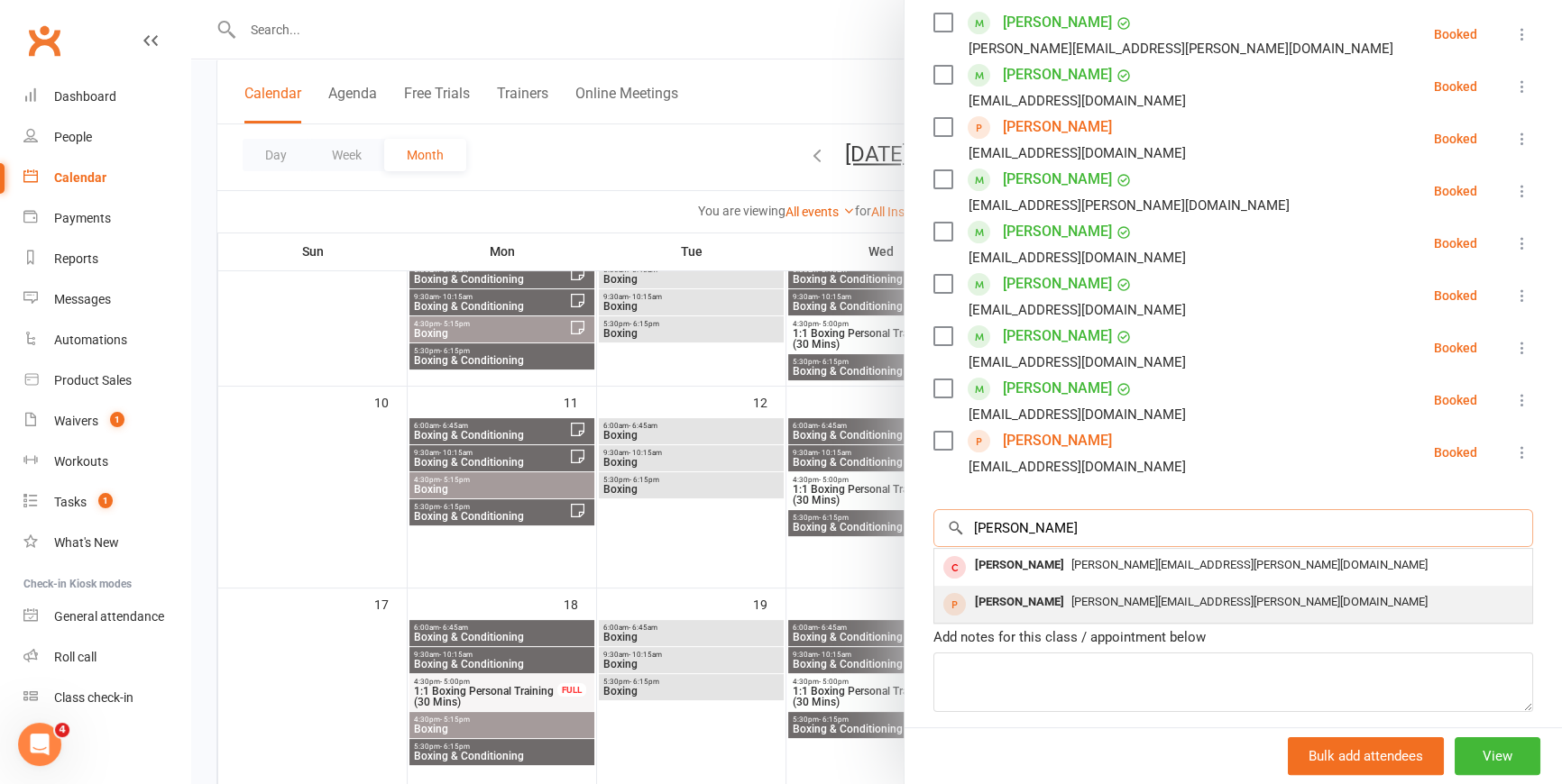
type input "[PERSON_NAME]"
click at [1209, 612] on div "[PERSON_NAME][EMAIL_ADDRESS][PERSON_NAME][DOMAIN_NAME]" at bounding box center [1233, 603] width 584 height 26
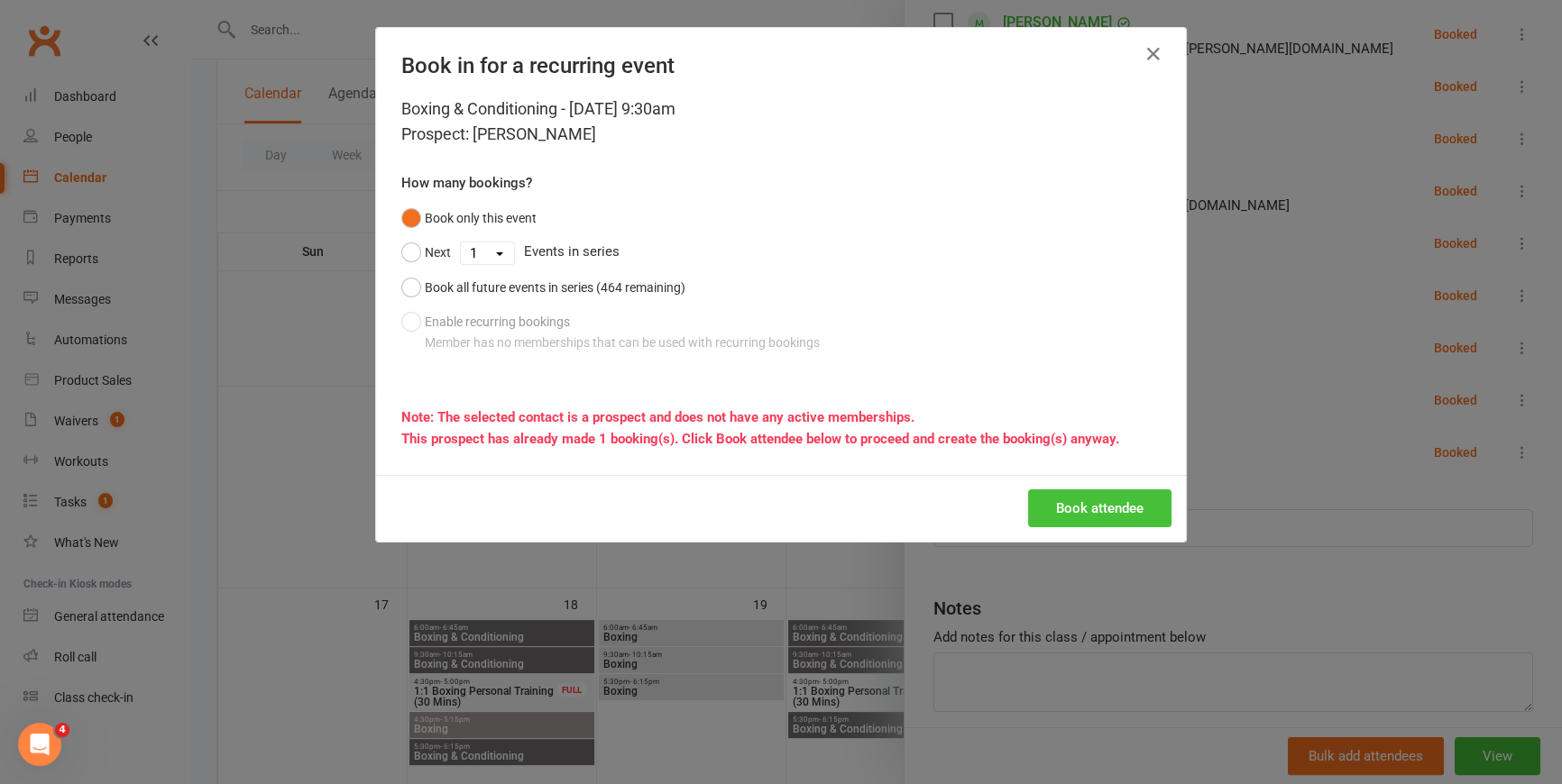
click at [1073, 506] on button "Book attendee" at bounding box center [1099, 509] width 143 height 38
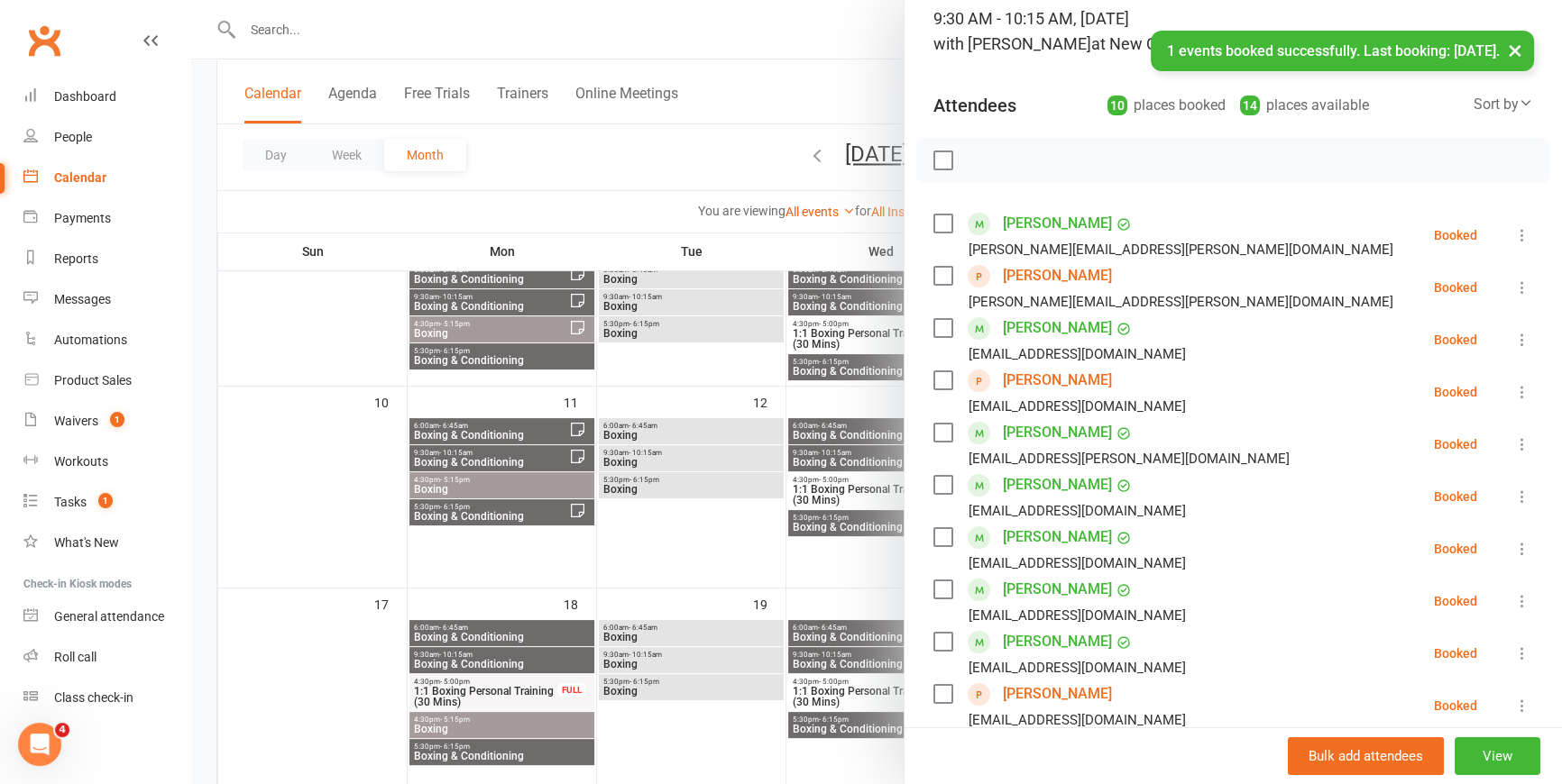
scroll to position [163, 0]
